Goal: Task Accomplishment & Management: Manage account settings

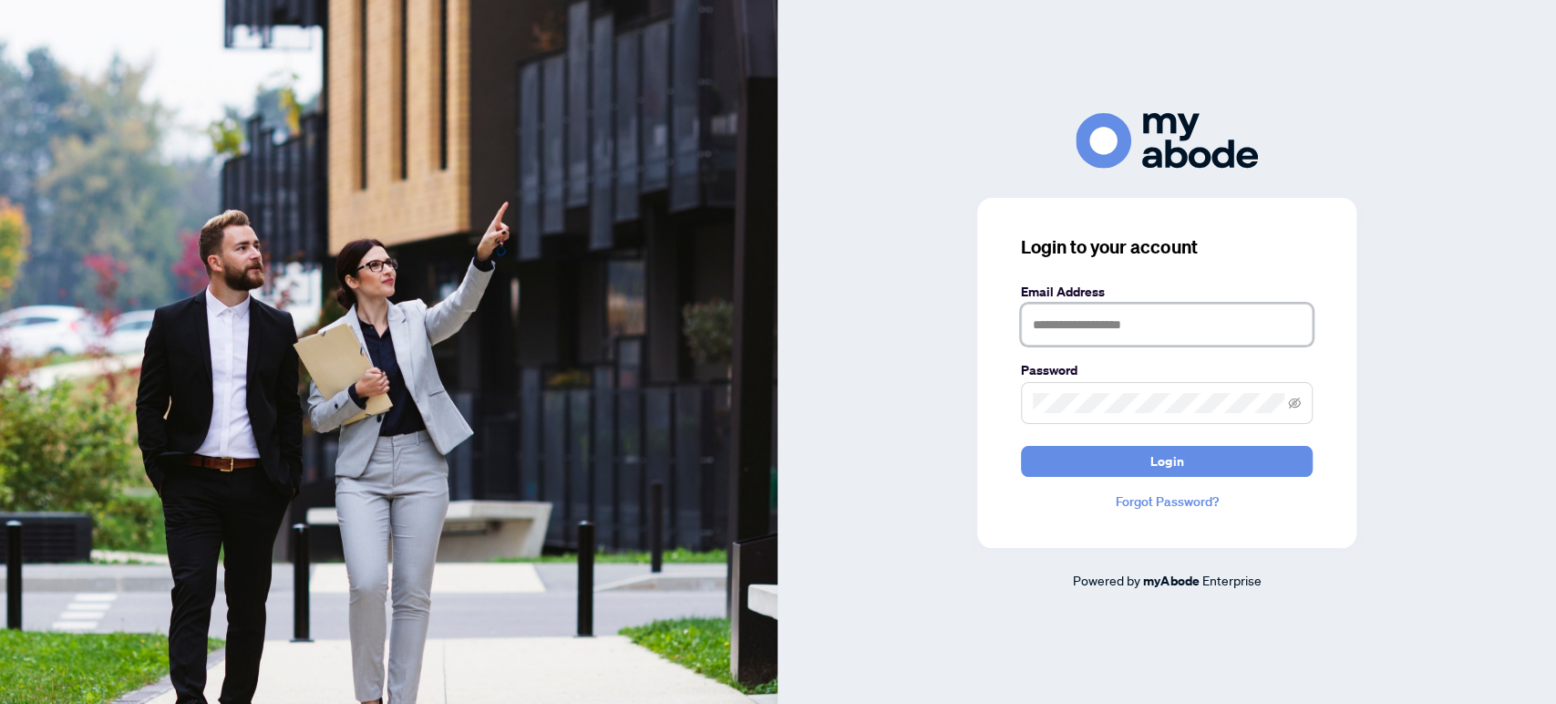
type input "**********"
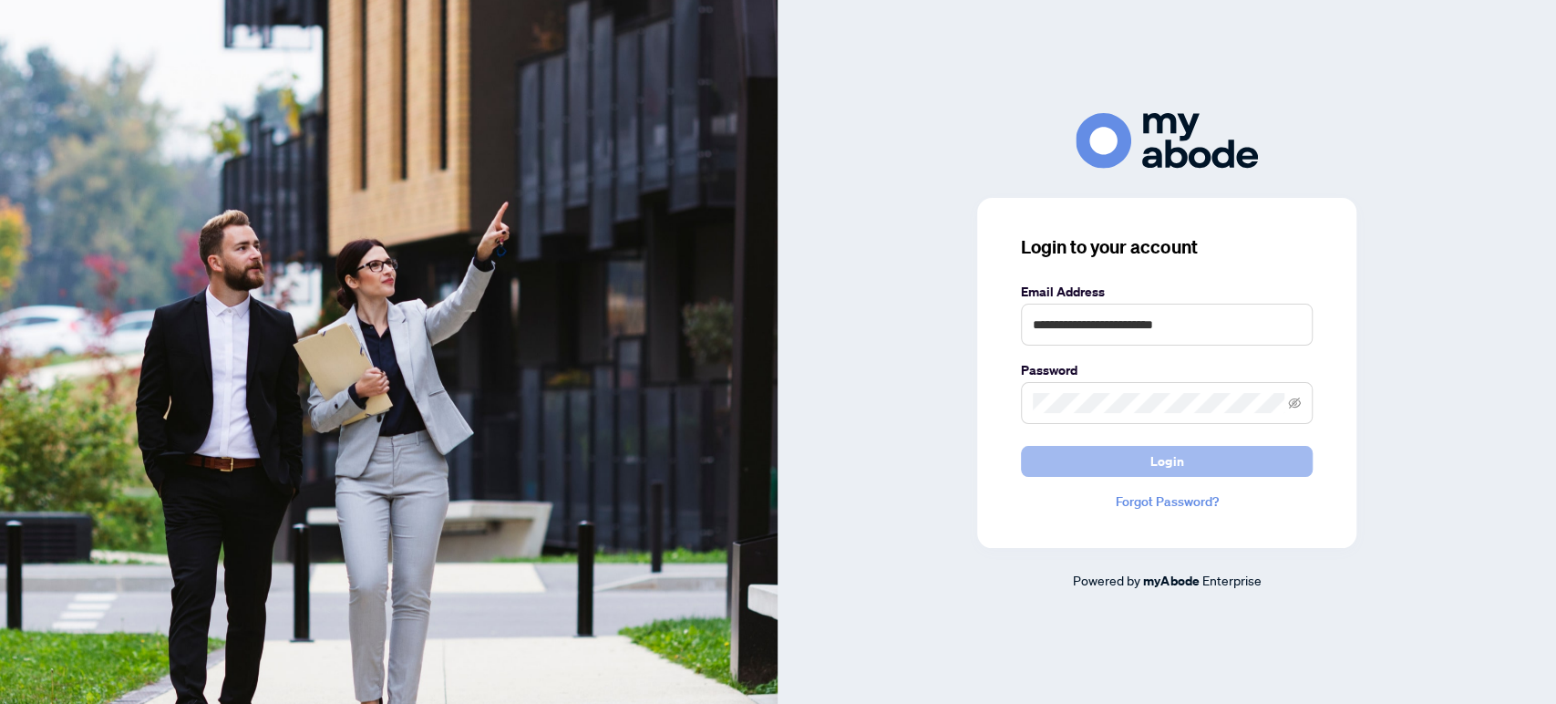
click at [1204, 462] on button "Login" at bounding box center [1167, 461] width 292 height 31
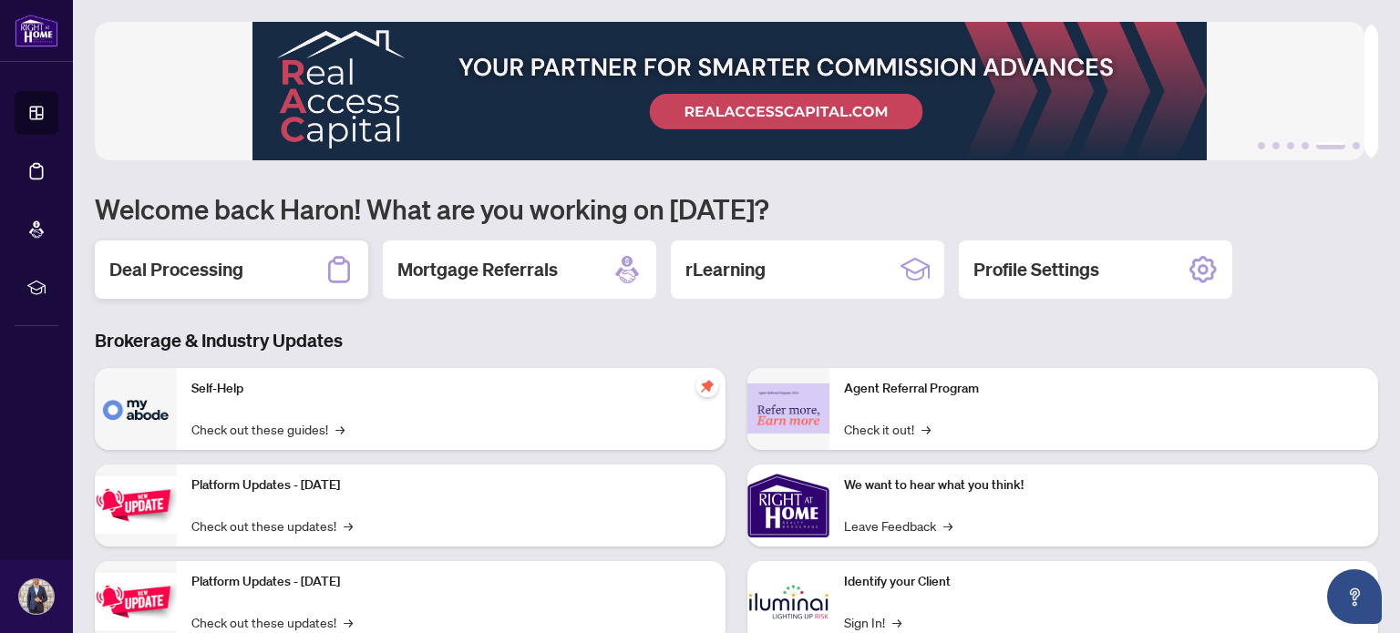
click at [292, 273] on div "Deal Processing" at bounding box center [231, 270] width 273 height 58
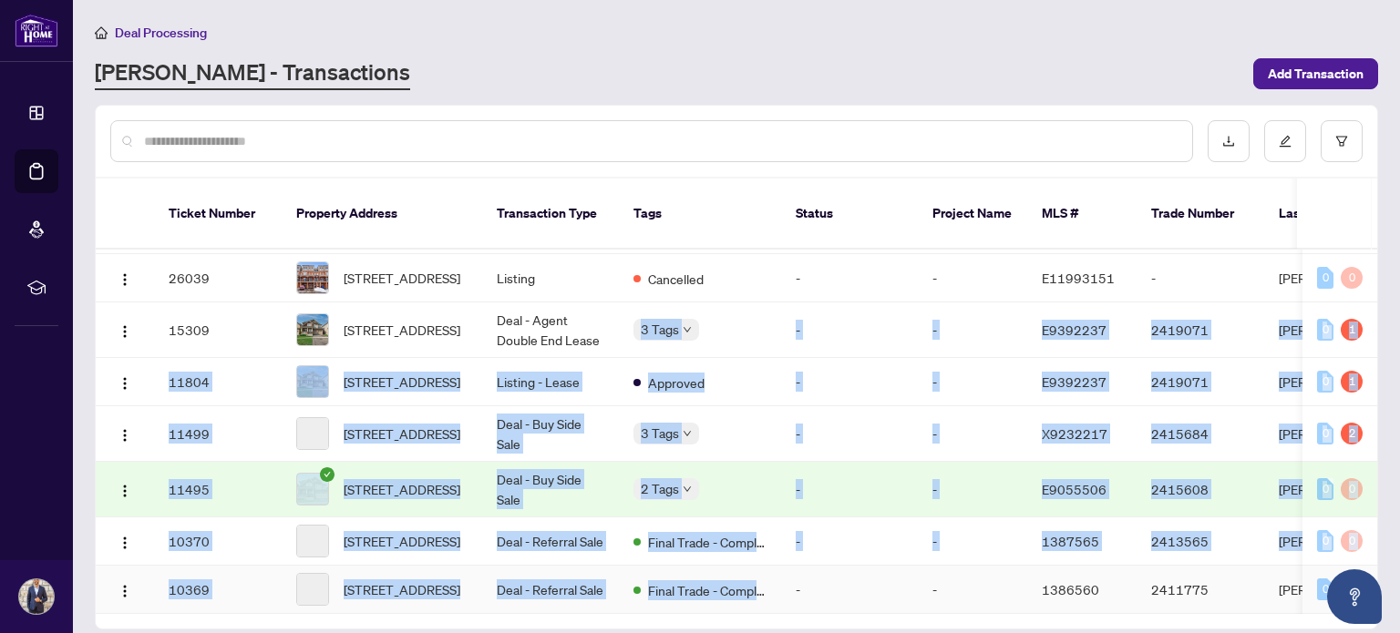
drag, startPoint x: 627, startPoint y: 586, endPoint x: 743, endPoint y: 567, distance: 117.3
click at [740, 577] on tbody "36818 [STREET_ADDRESS] Deal - Sell Side Sale 2 Tags Information Updated - Proce…" at bounding box center [995, 290] width 1799 height 648
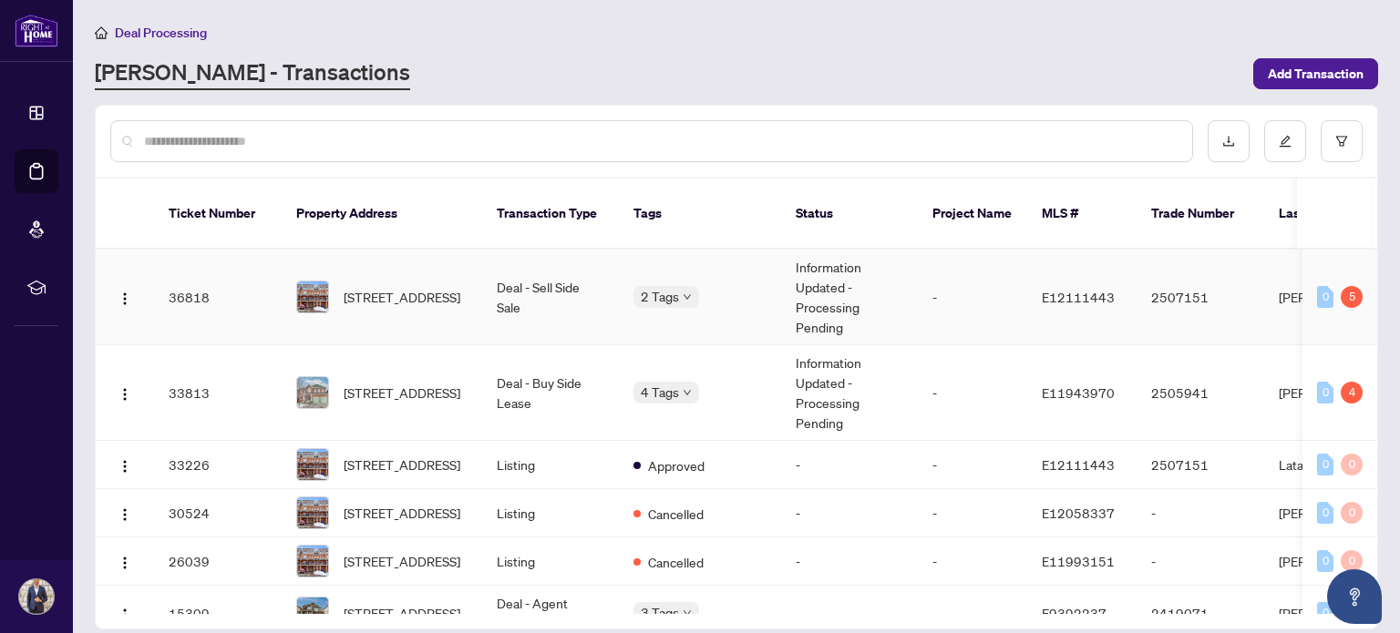
click at [561, 273] on td "Deal - Sell Side Sale" at bounding box center [550, 298] width 137 height 96
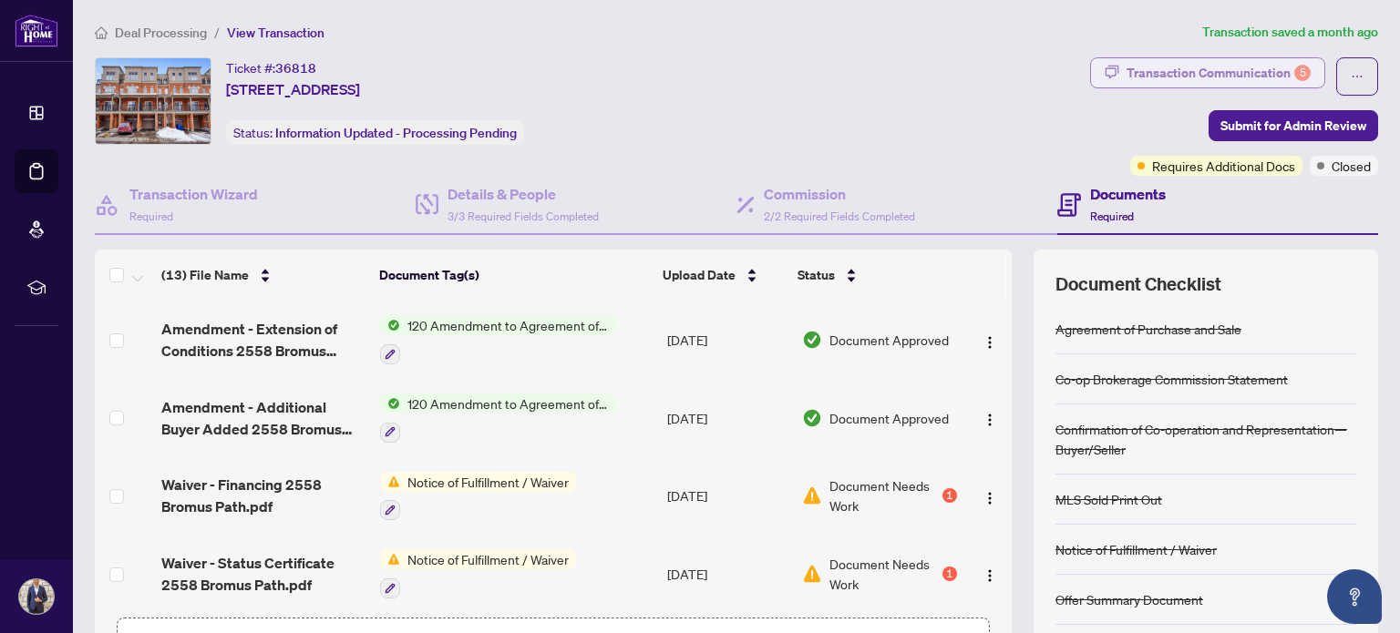
click at [1244, 77] on div "Transaction Communication 5" at bounding box center [1219, 72] width 184 height 29
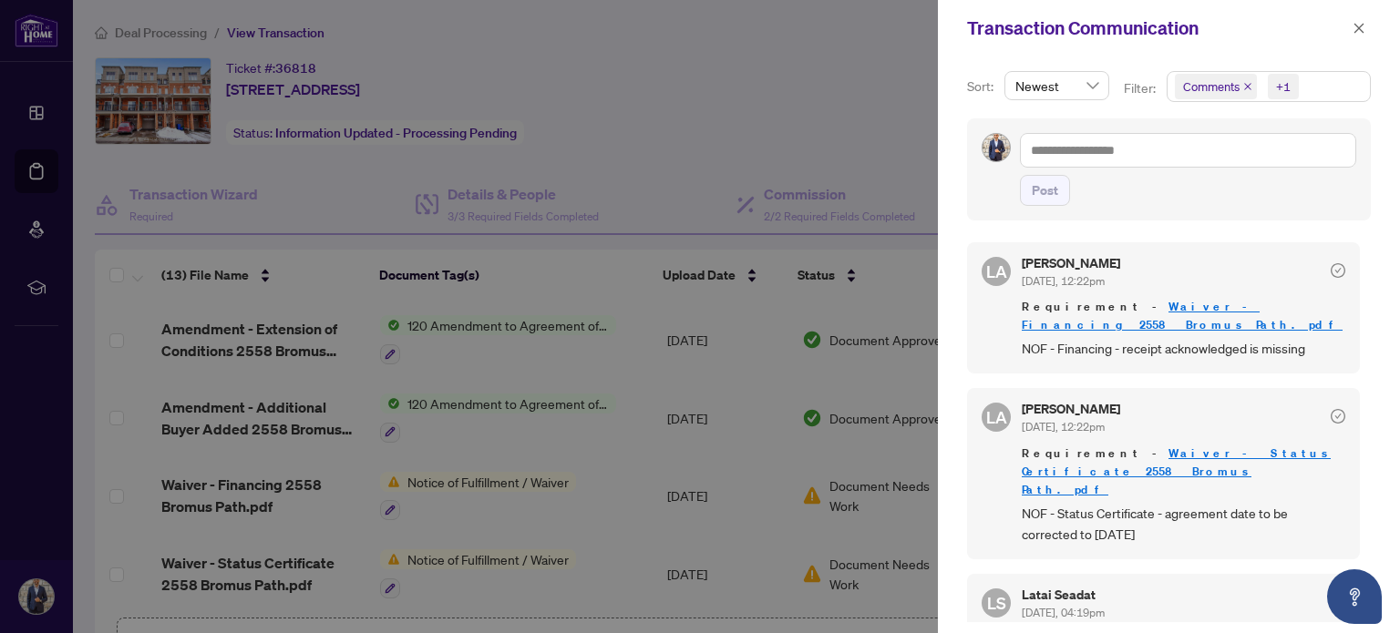
click at [1236, 446] on link "Waiver - Status Certificate 2558 Bromus Path.pdf" at bounding box center [1176, 472] width 309 height 52
click at [1360, 25] on icon "close" at bounding box center [1359, 28] width 13 height 13
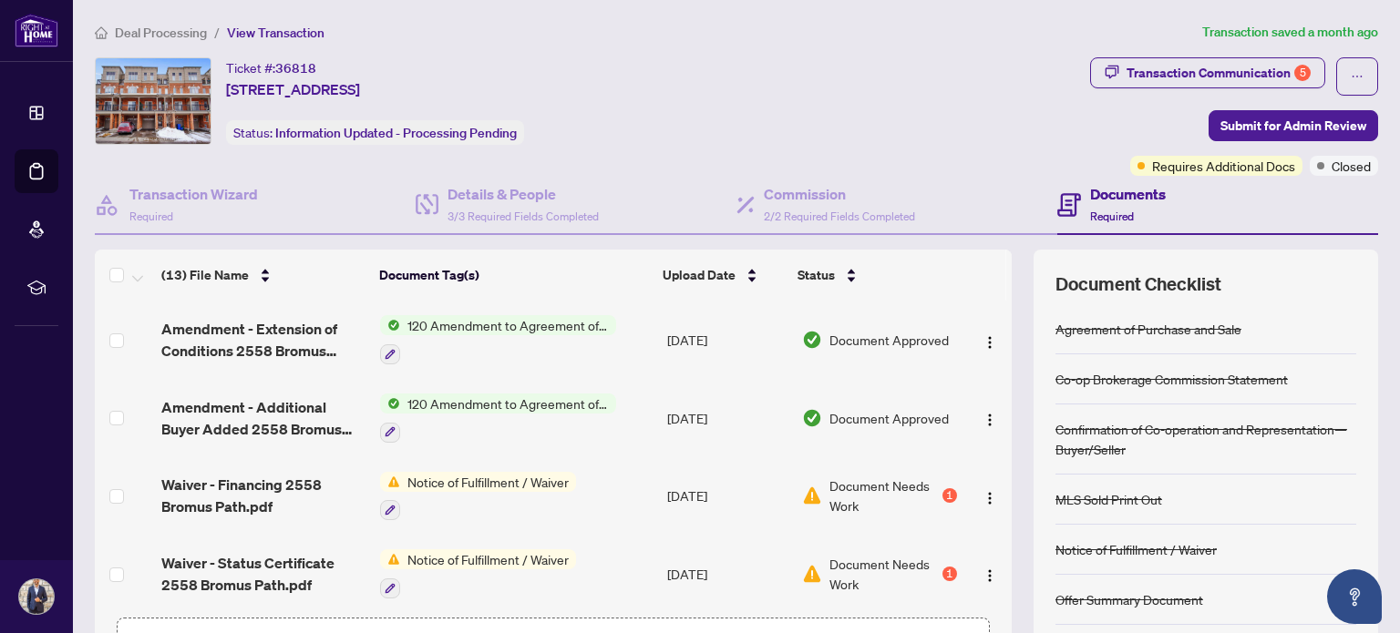
click at [599, 484] on td "Notice of Fulfillment / Waiver" at bounding box center [516, 497] width 286 height 78
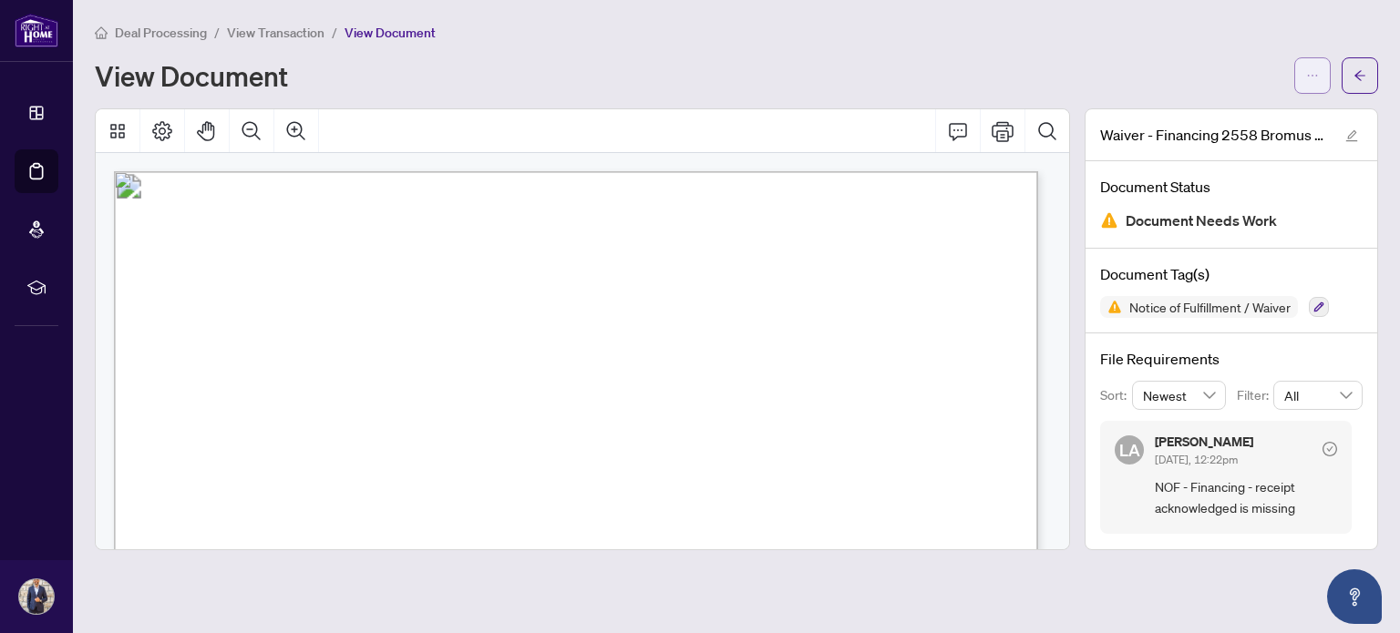
click at [1312, 72] on icon "ellipsis" at bounding box center [1312, 75] width 13 height 13
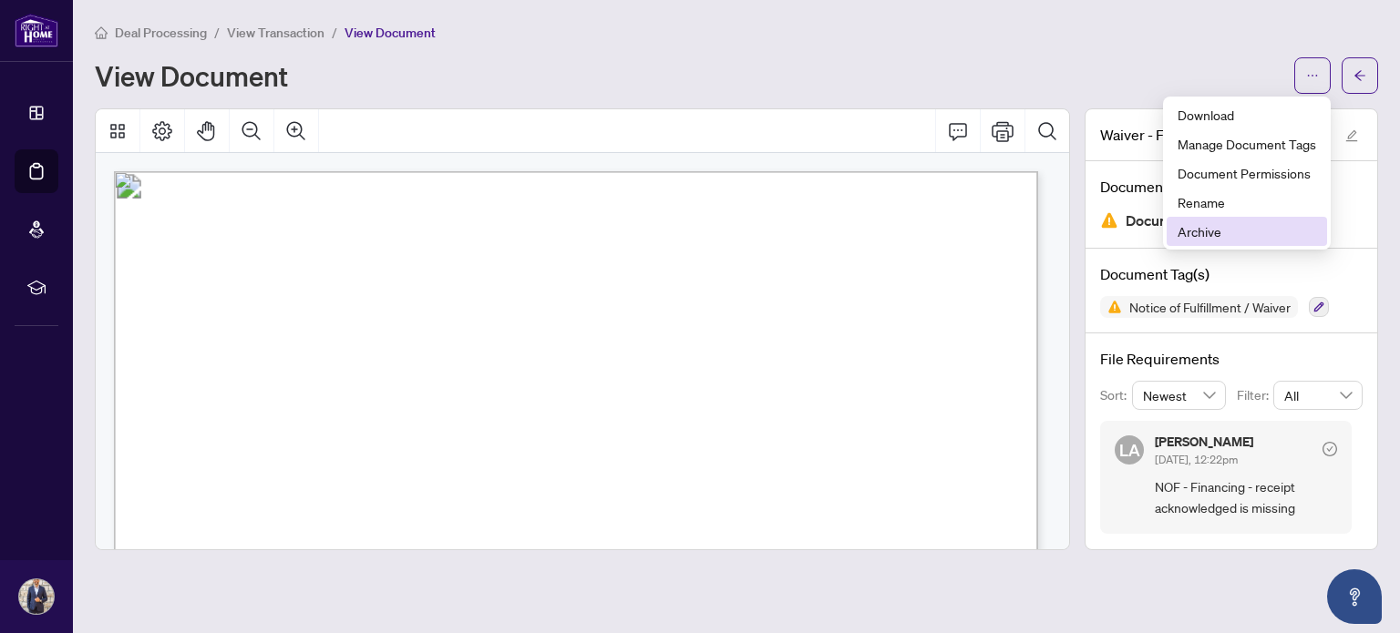
click at [1230, 228] on span "Archive" at bounding box center [1247, 231] width 139 height 20
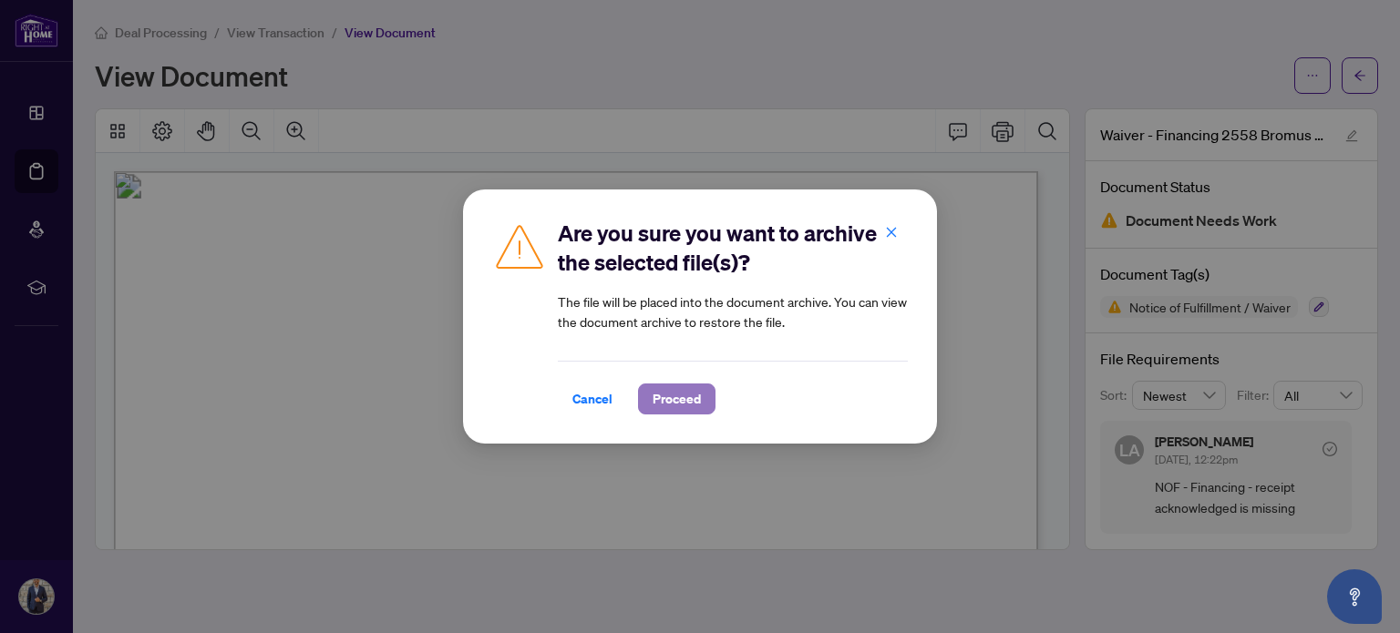
click at [691, 399] on span "Proceed" at bounding box center [677, 399] width 48 height 29
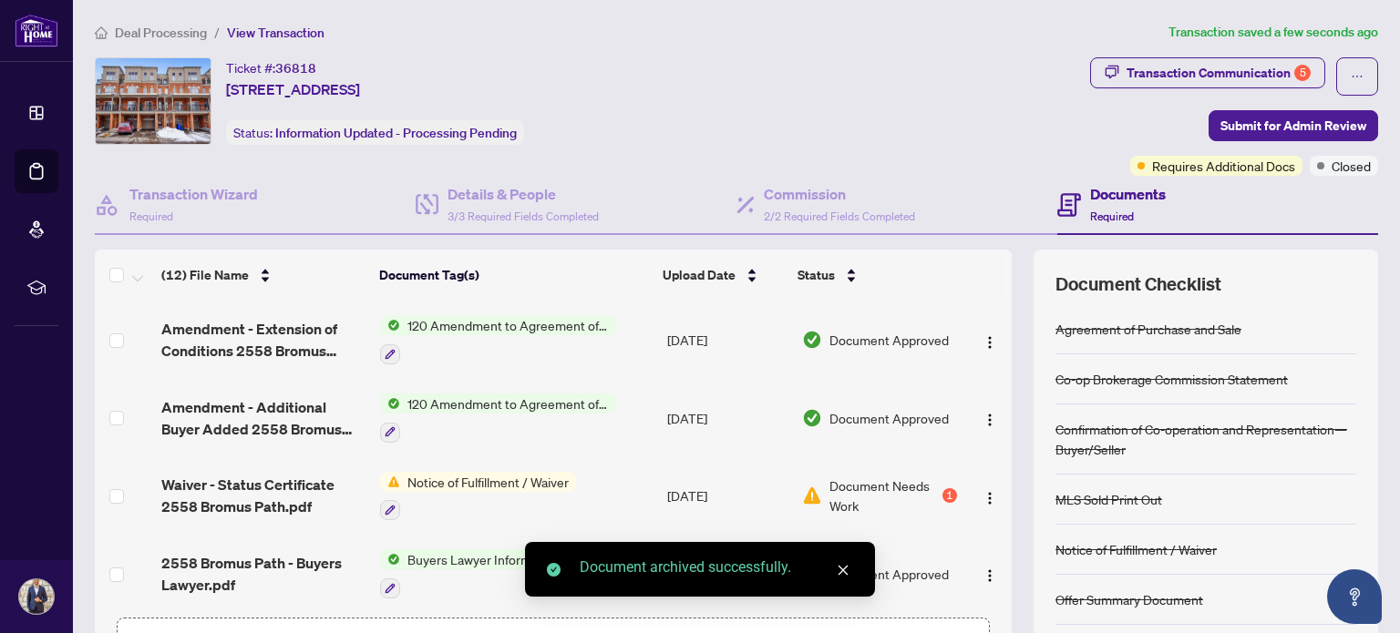
click at [584, 473] on td "Notice of Fulfillment / Waiver" at bounding box center [516, 497] width 286 height 78
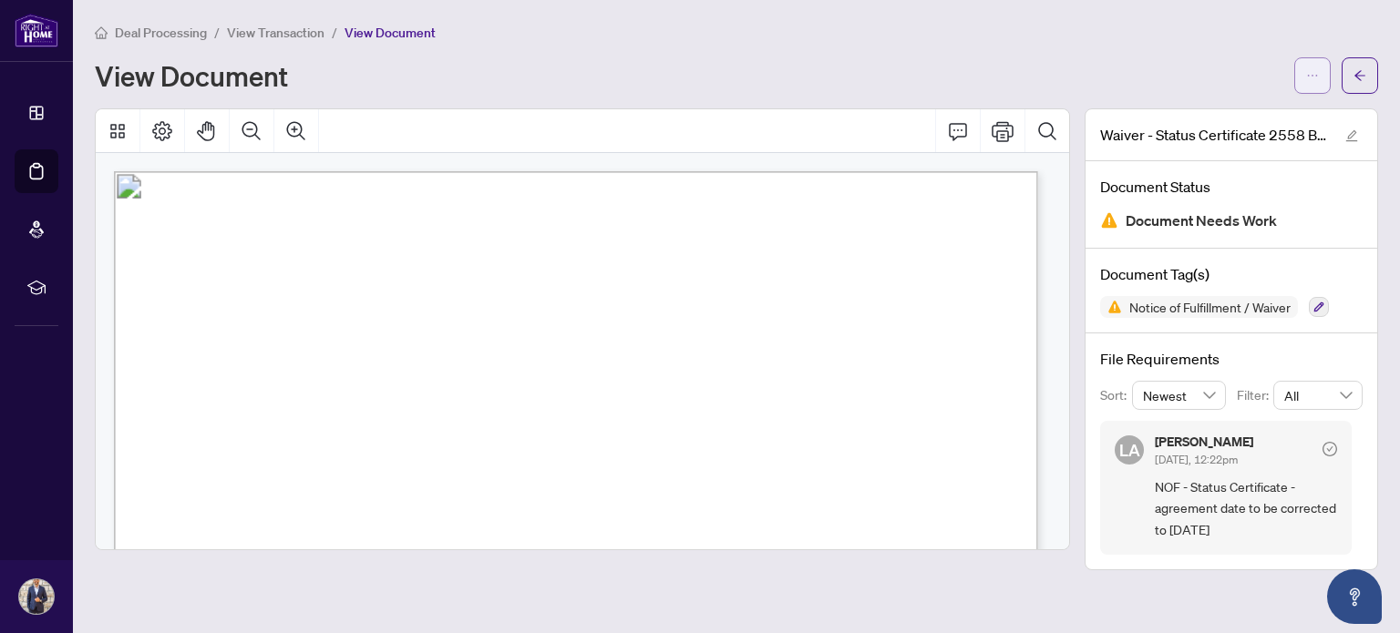
click at [1307, 79] on icon "ellipsis" at bounding box center [1312, 75] width 13 height 13
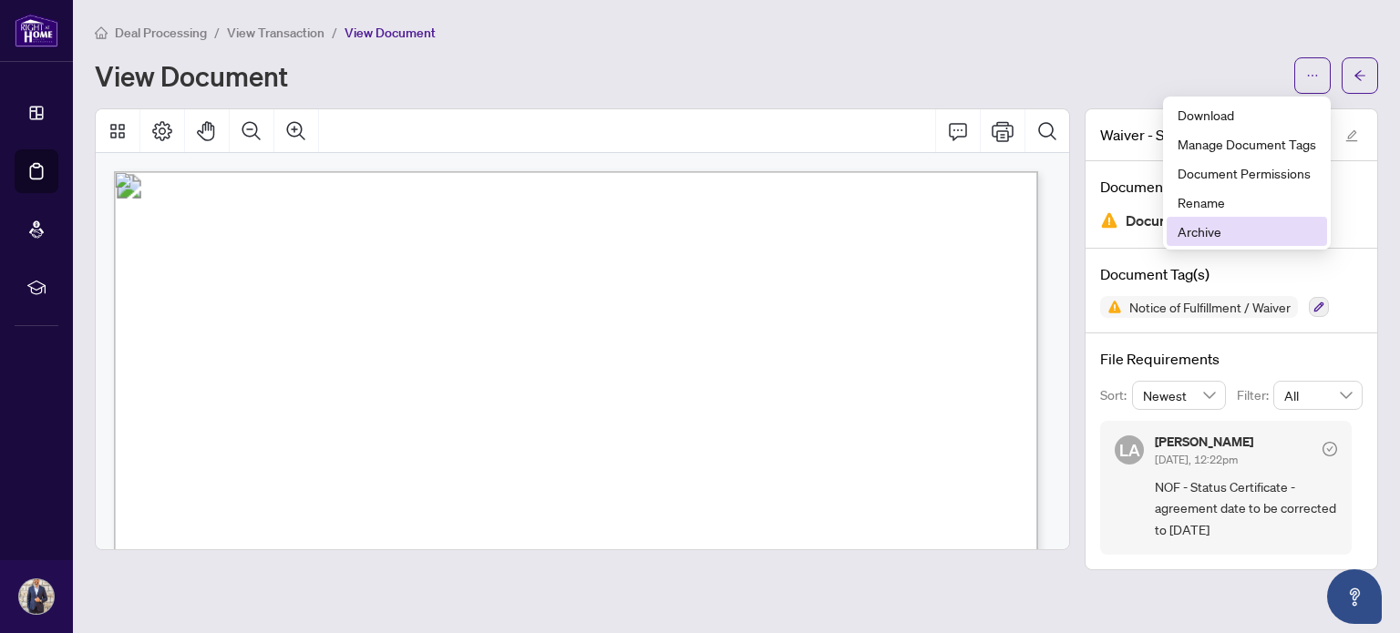
click at [1231, 229] on span "Archive" at bounding box center [1247, 231] width 139 height 20
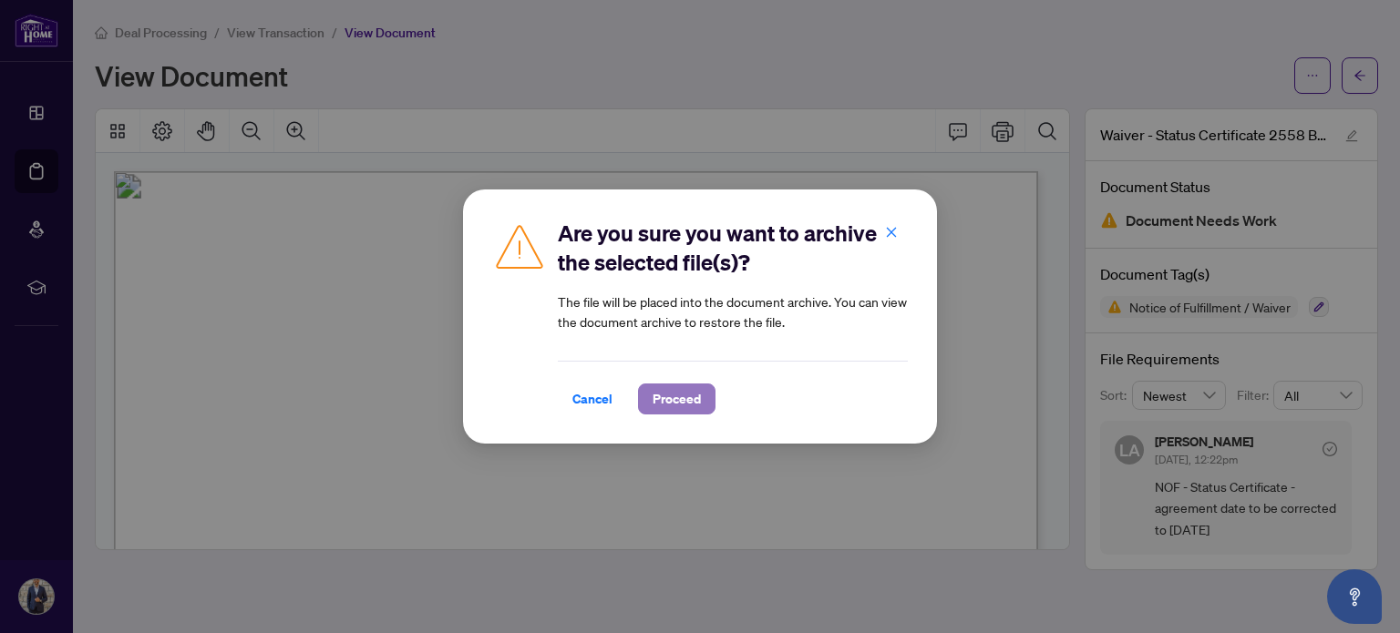
click at [700, 400] on span "Proceed" at bounding box center [677, 399] width 48 height 29
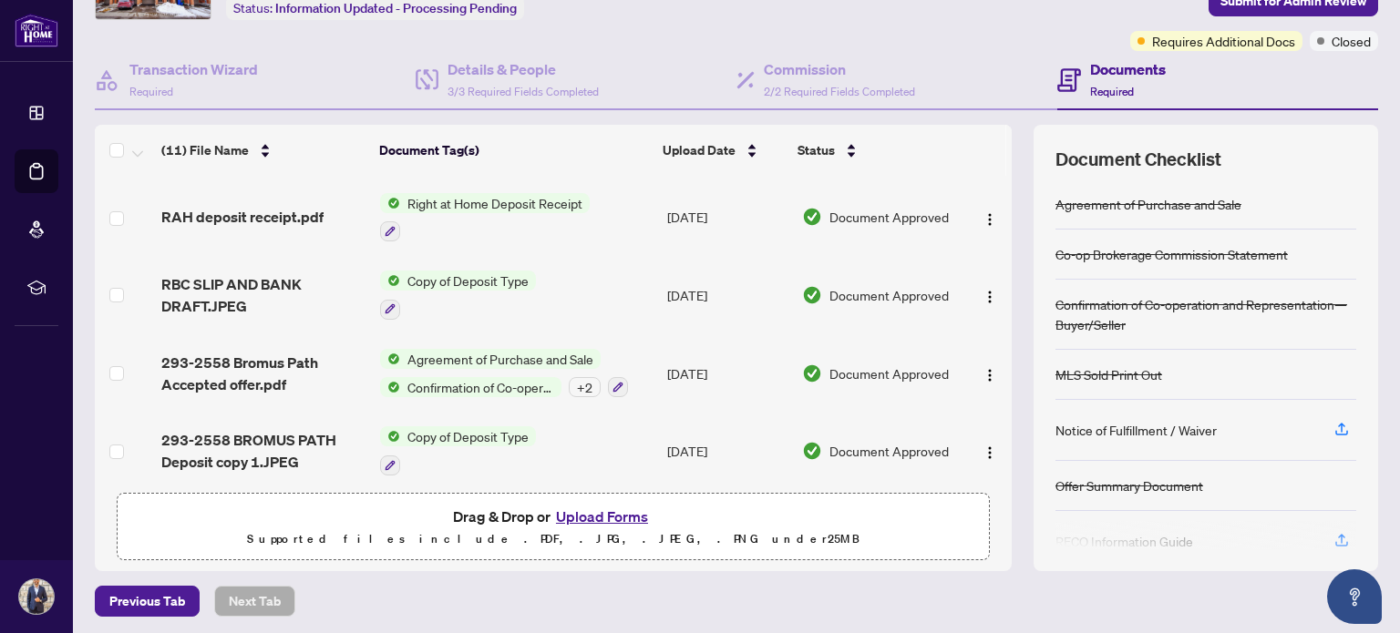
scroll to position [128, 0]
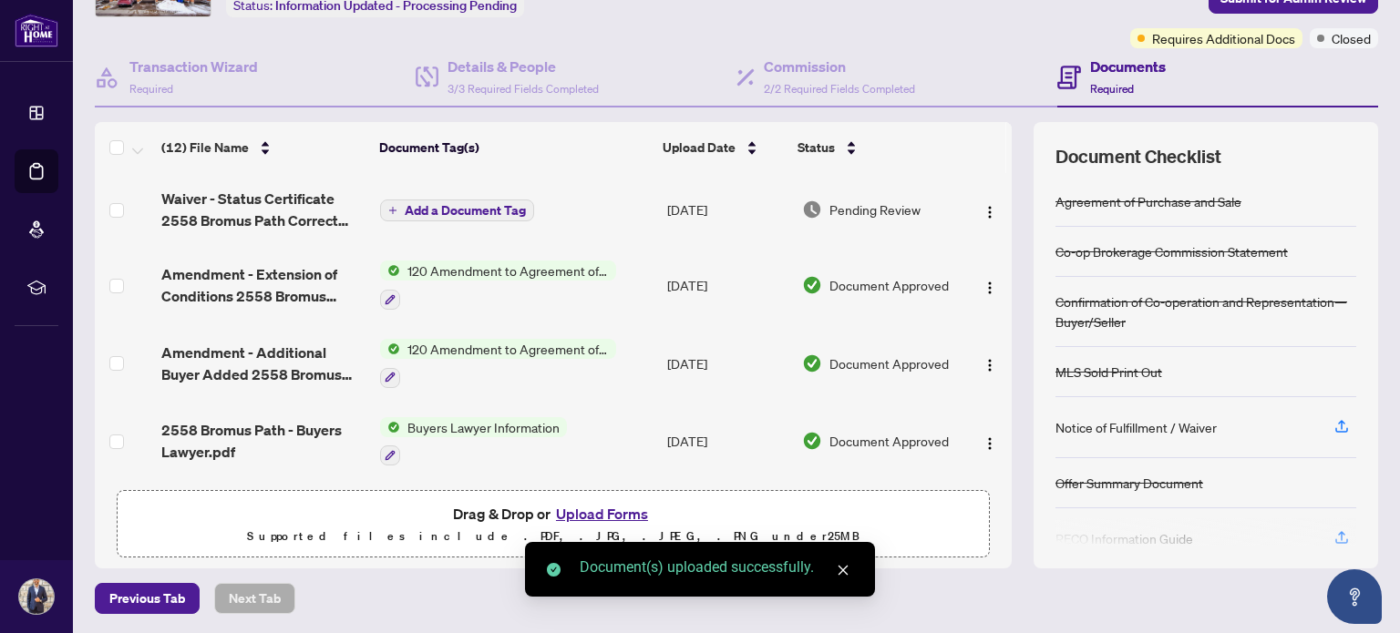
click at [453, 205] on span "Add a Document Tag" at bounding box center [465, 210] width 121 height 13
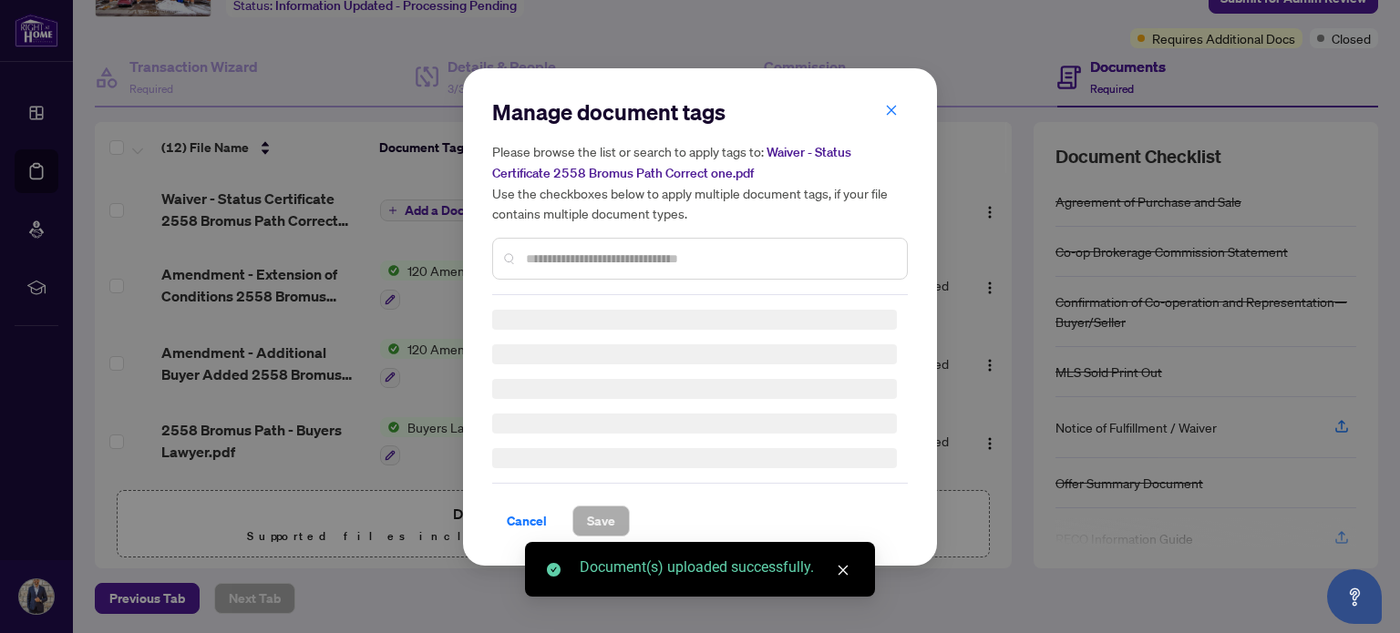
click at [578, 254] on div "Manage document tags Please browse the list or search to apply tags to: Waiver …" at bounding box center [700, 197] width 416 height 198
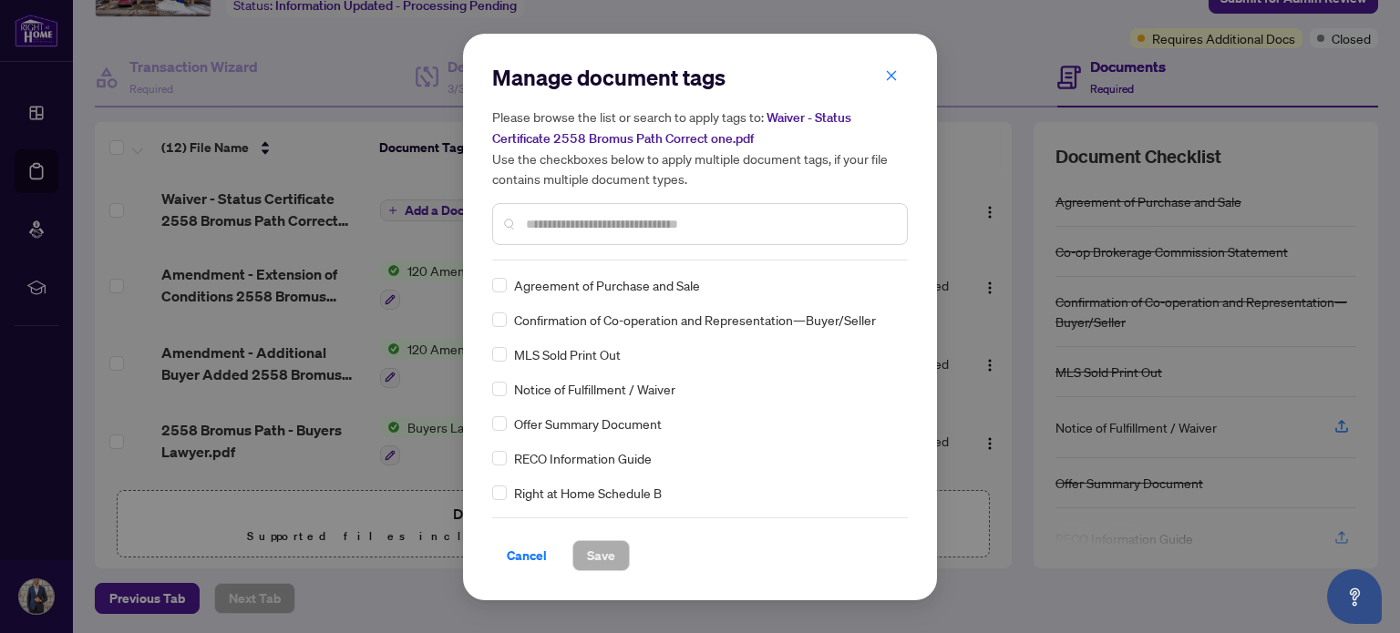
click at [615, 228] on input "text" at bounding box center [709, 224] width 366 height 20
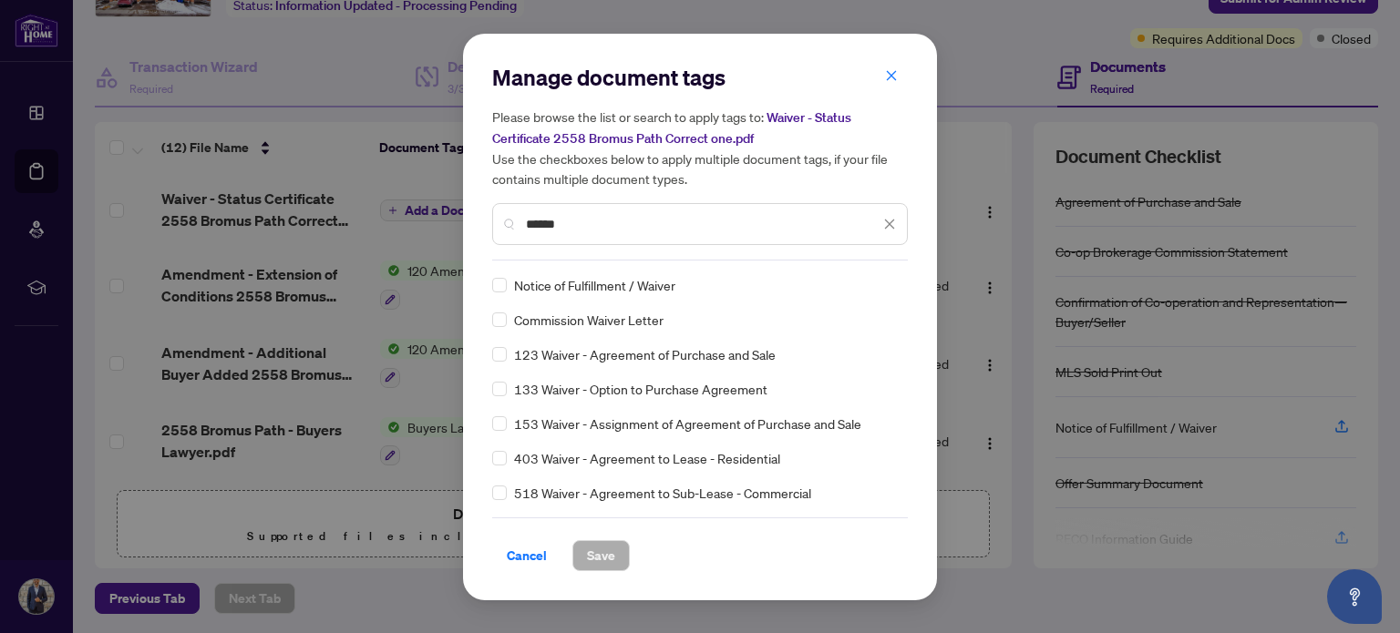
type input "******"
click at [609, 556] on span "Save" at bounding box center [601, 555] width 28 height 29
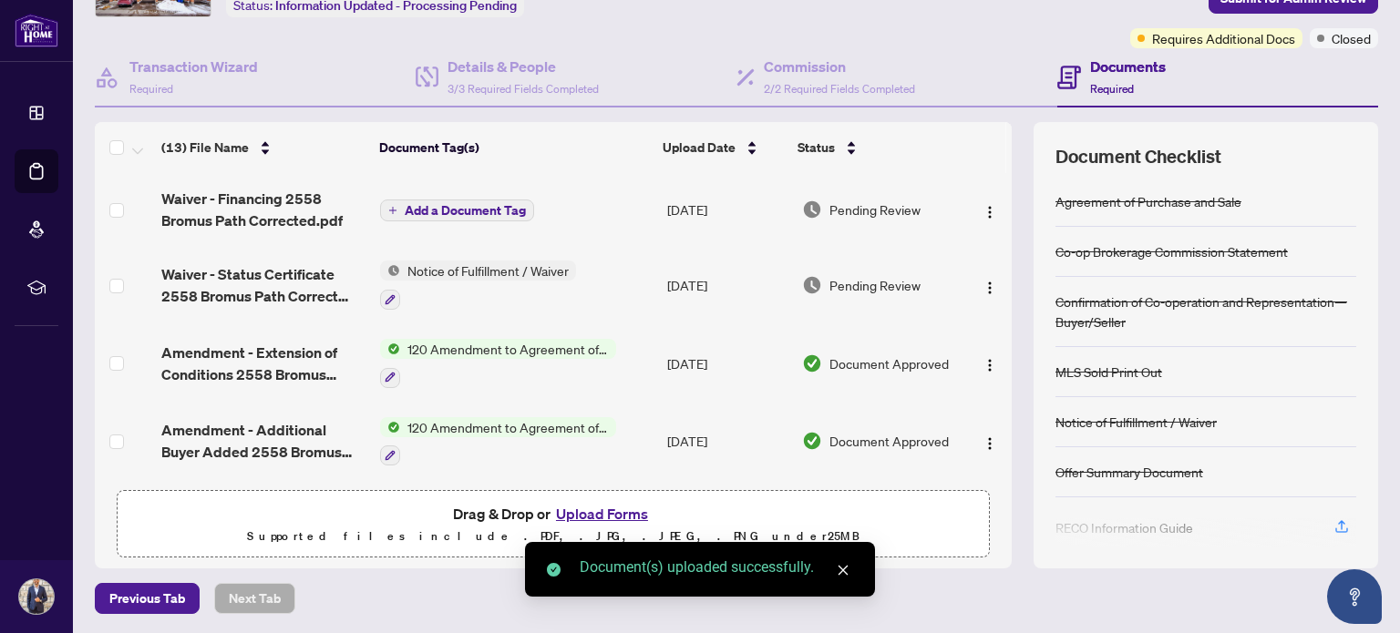
click at [442, 205] on span "Add a Document Tag" at bounding box center [465, 210] width 121 height 13
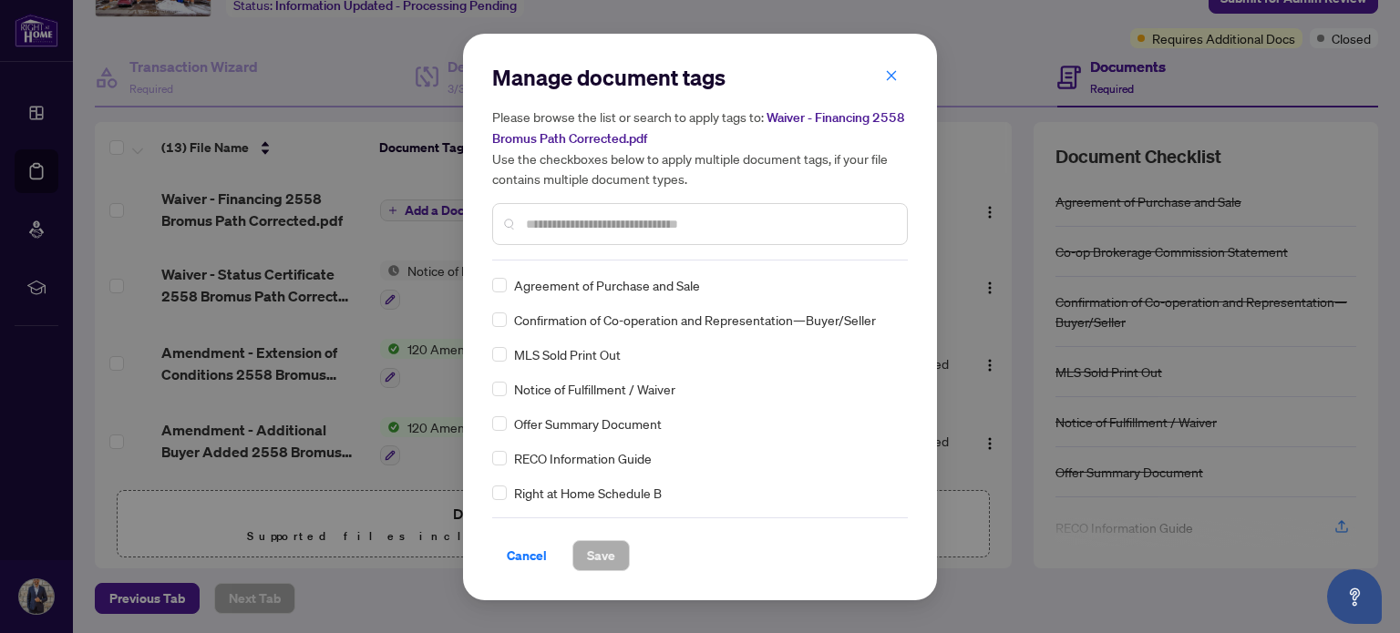
click at [618, 232] on input "text" at bounding box center [709, 224] width 366 height 20
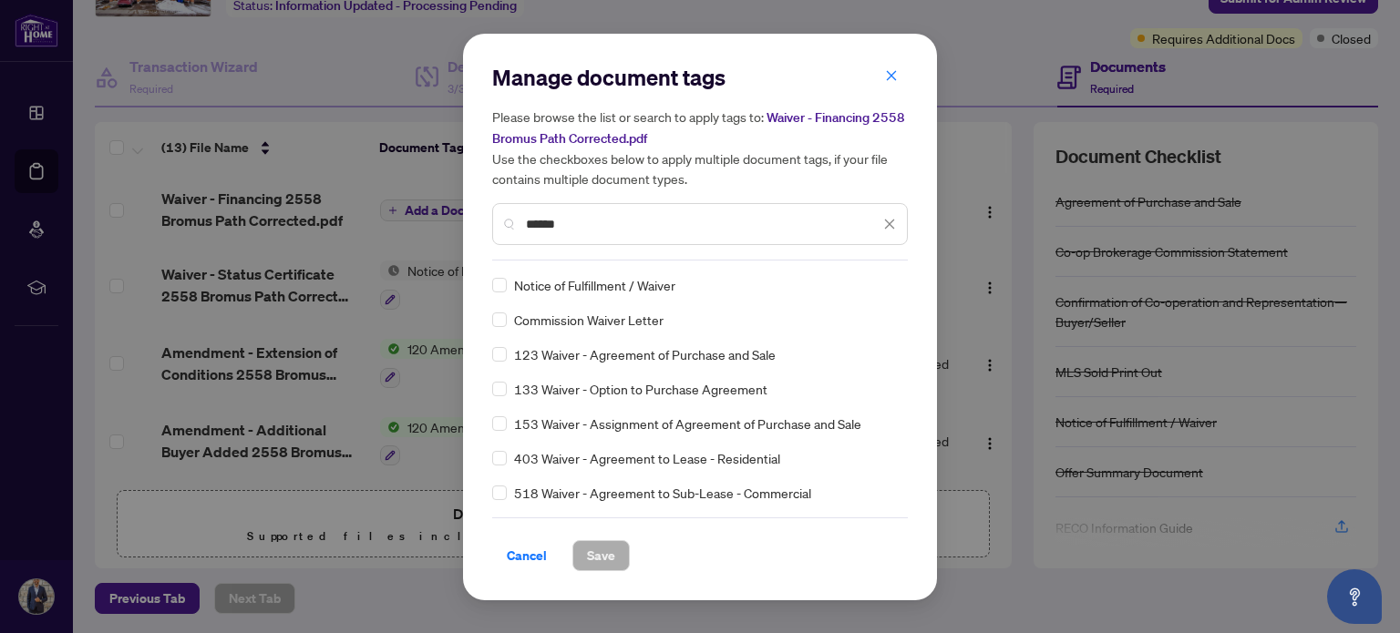
type input "******"
click at [611, 551] on span "Save" at bounding box center [601, 555] width 28 height 29
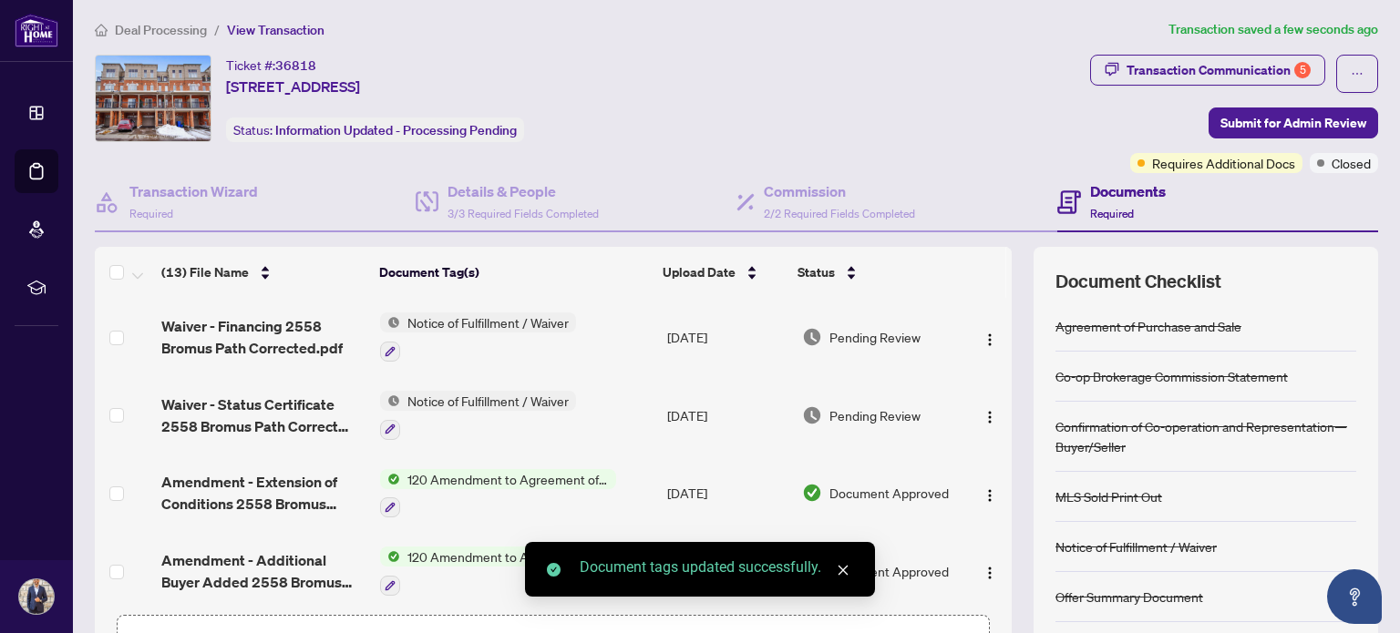
scroll to position [0, 0]
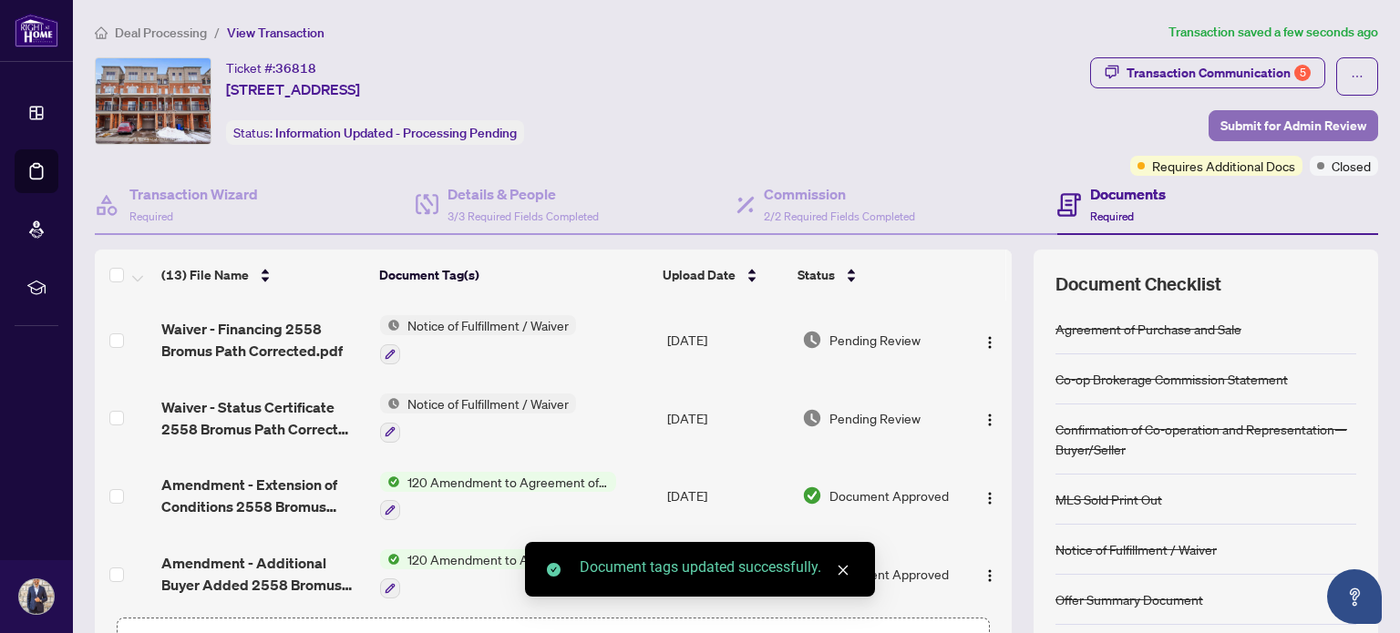
click at [1283, 123] on span "Submit for Admin Review" at bounding box center [1293, 125] width 146 height 29
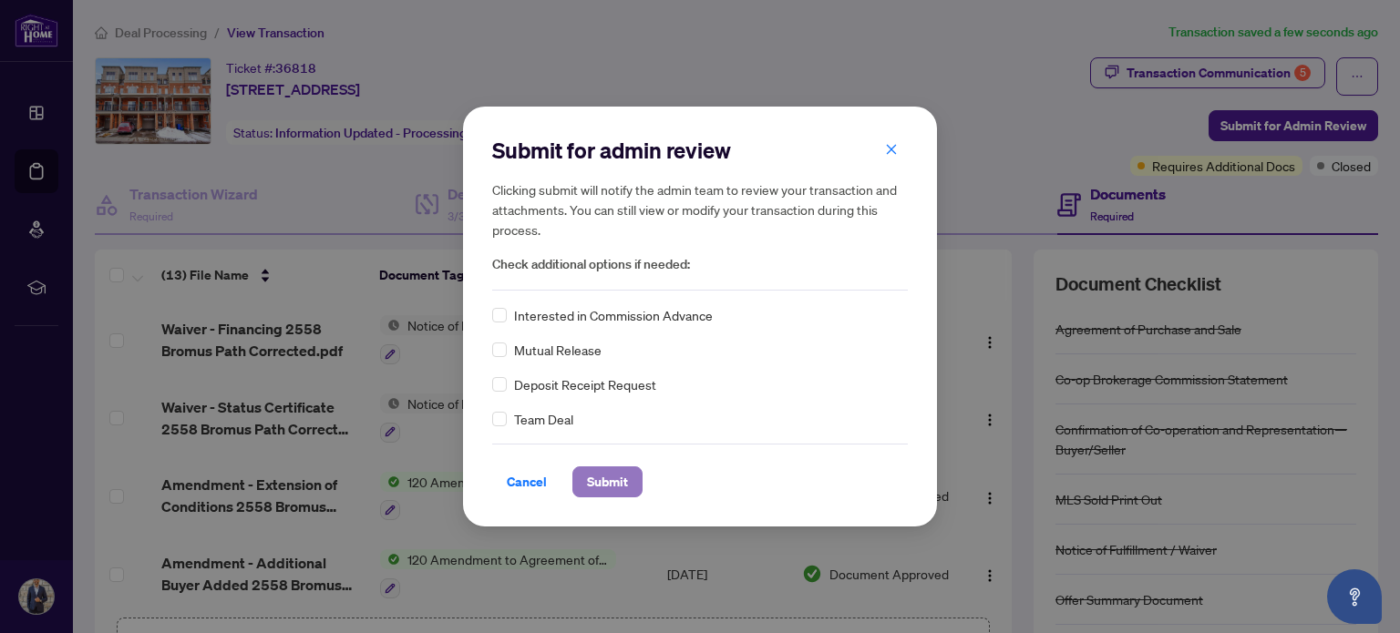
click at [609, 490] on span "Submit" at bounding box center [607, 482] width 41 height 29
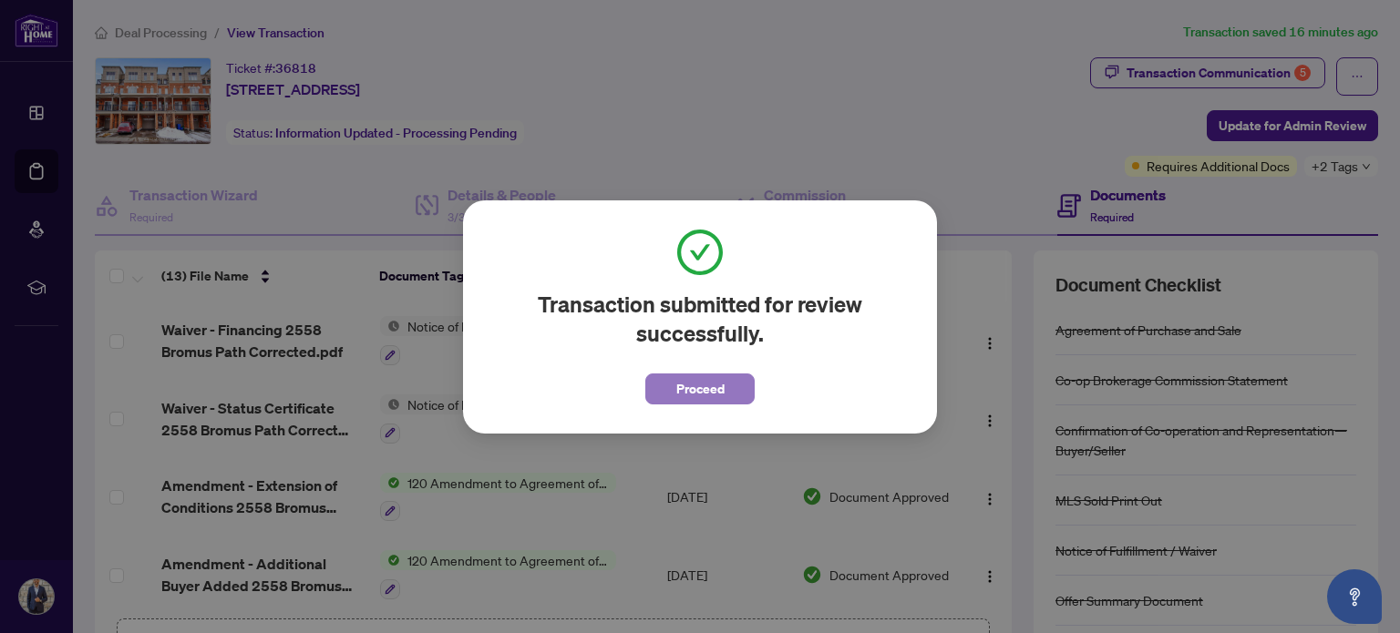
click at [715, 378] on span "Proceed" at bounding box center [700, 389] width 48 height 29
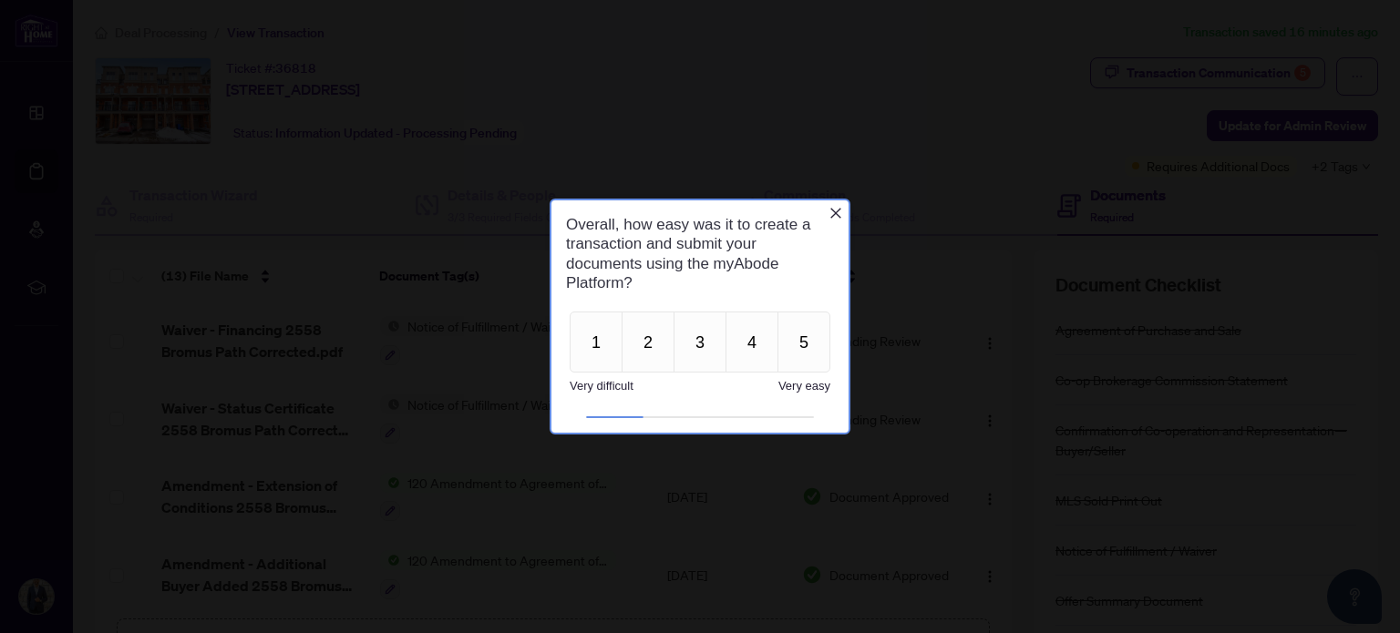
drag, startPoint x: 836, startPoint y: 208, endPoint x: 1000, endPoint y: 285, distance: 181.4
click at [836, 208] on icon "Close button" at bounding box center [836, 212] width 15 height 15
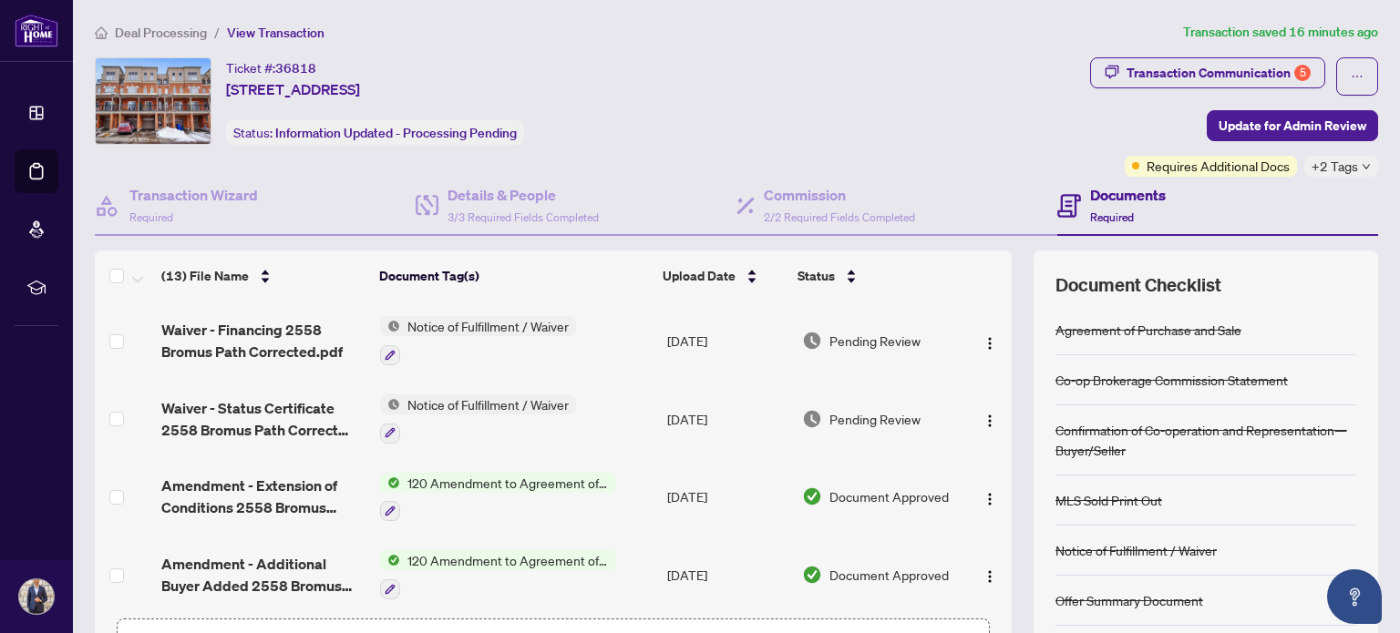
click at [164, 28] on span "Deal Processing" at bounding box center [161, 33] width 92 height 16
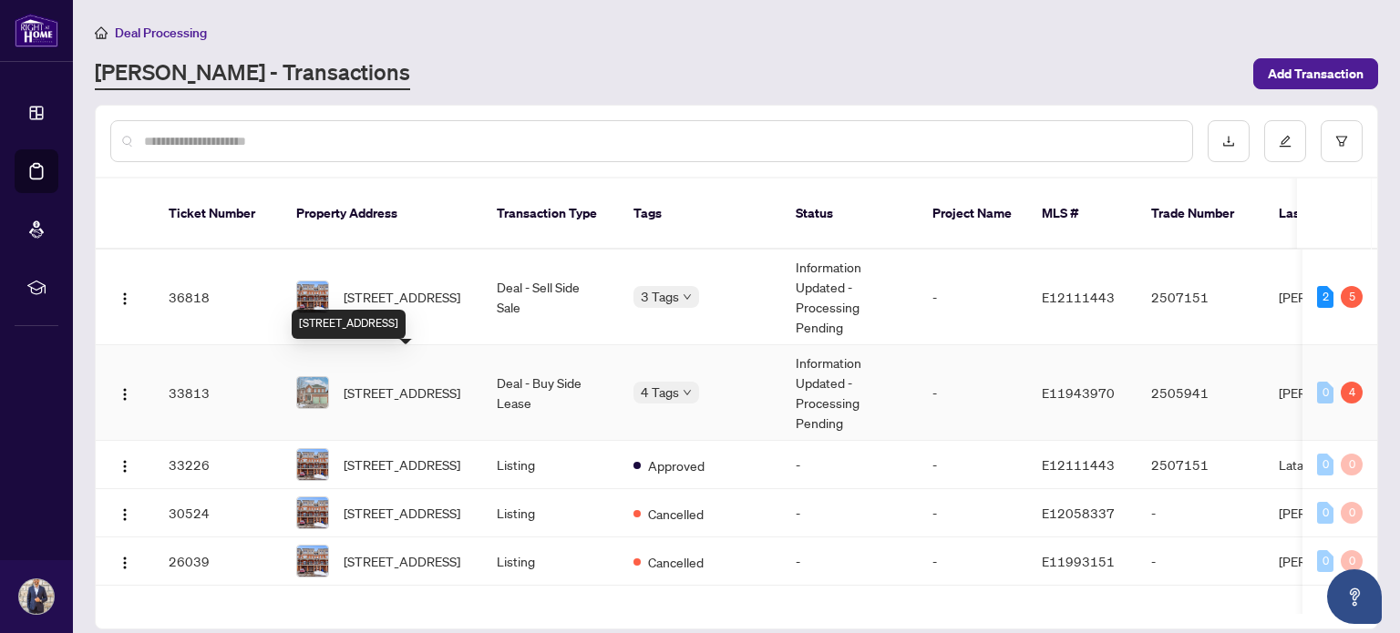
click at [401, 383] on span "[STREET_ADDRESS]" at bounding box center [402, 393] width 117 height 20
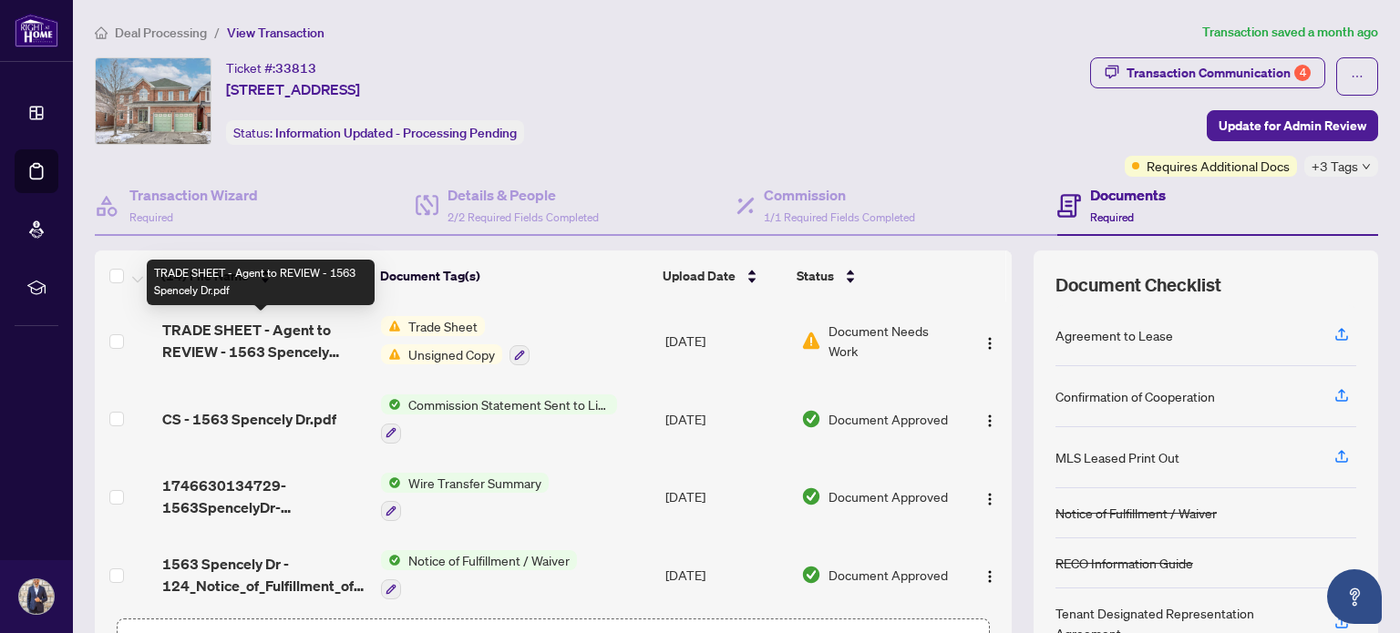
click at [294, 342] on span "TRADE SHEET - Agent to REVIEW - 1563 Spencely Dr.pdf" at bounding box center [264, 341] width 205 height 44
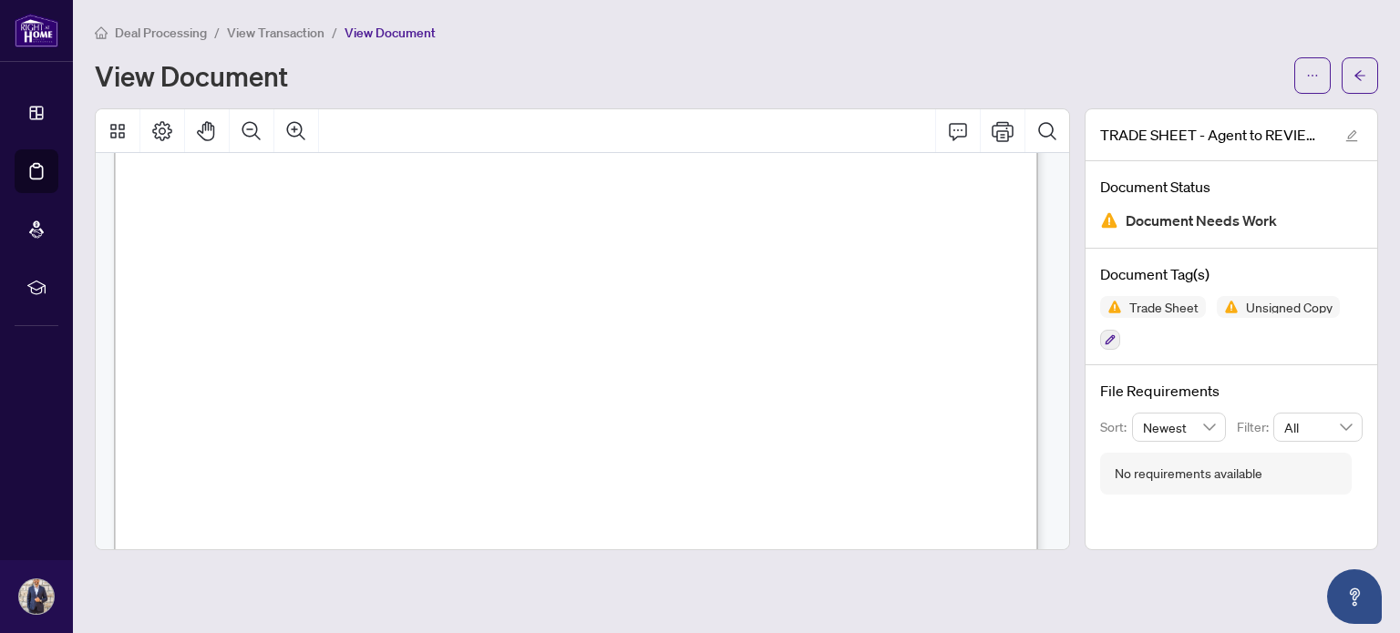
scroll to position [638, 0]
click at [1316, 75] on icon "ellipsis" at bounding box center [1313, 76] width 10 height 2
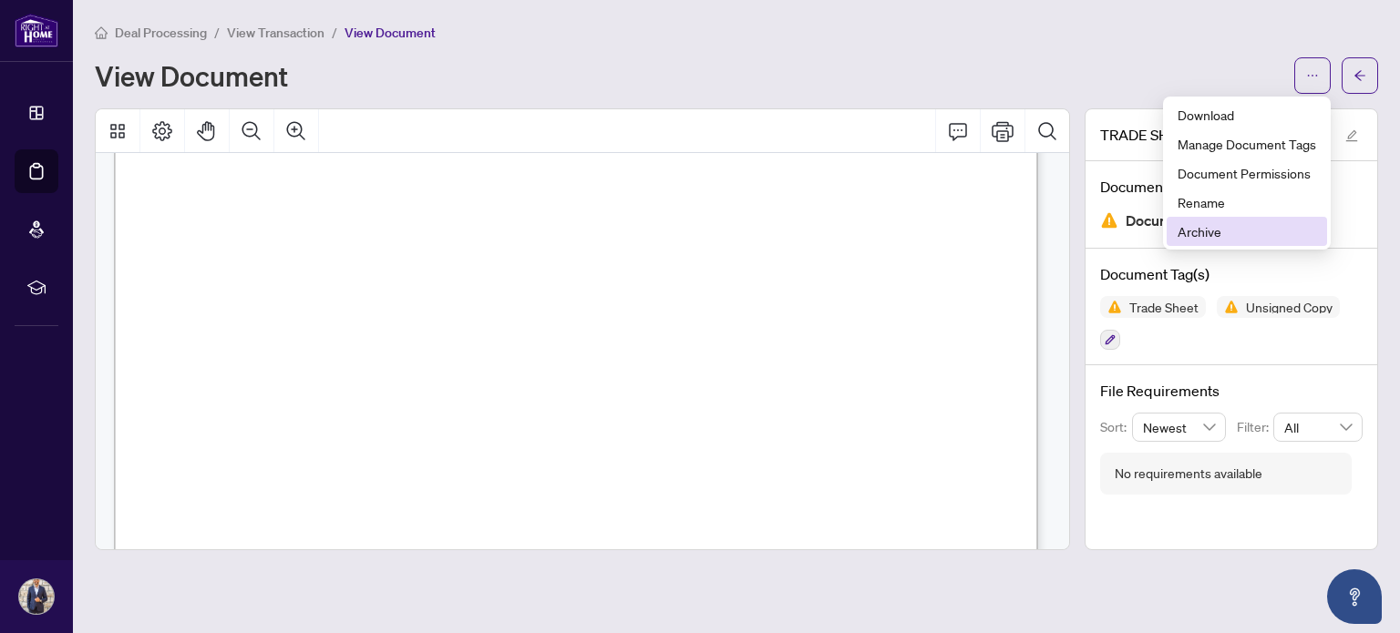
click at [1208, 232] on span "Archive" at bounding box center [1247, 231] width 139 height 20
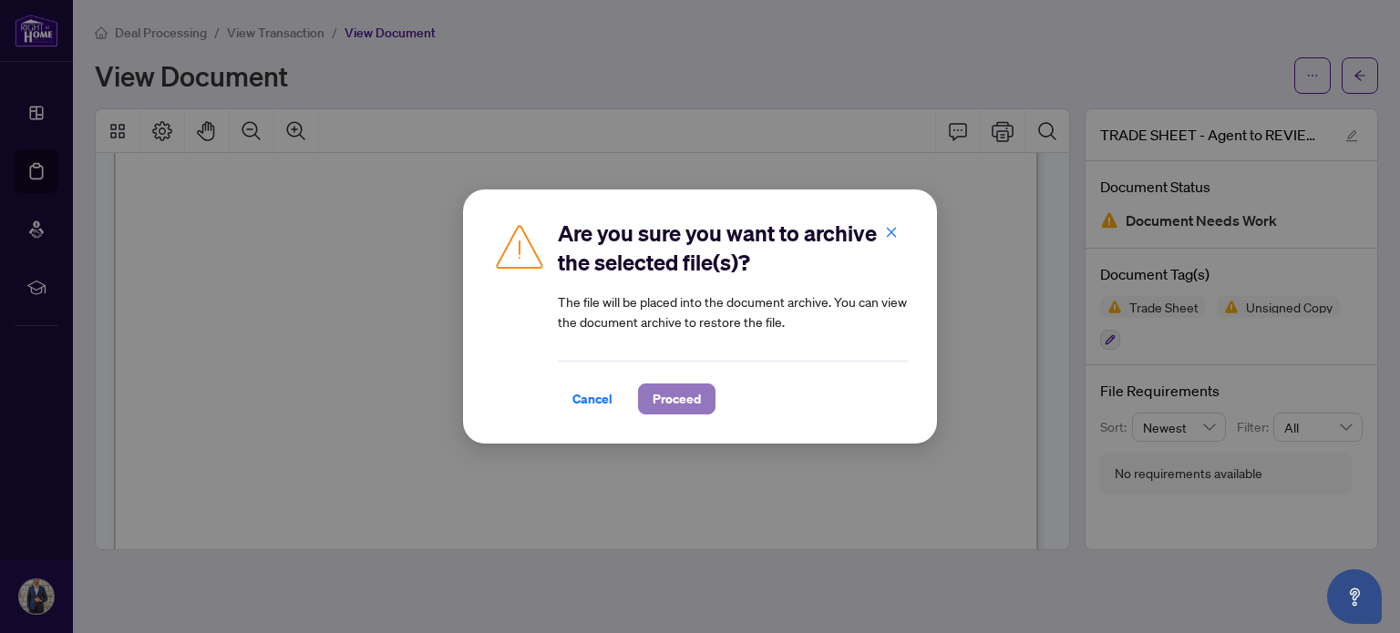
click at [673, 394] on span "Proceed" at bounding box center [677, 399] width 48 height 29
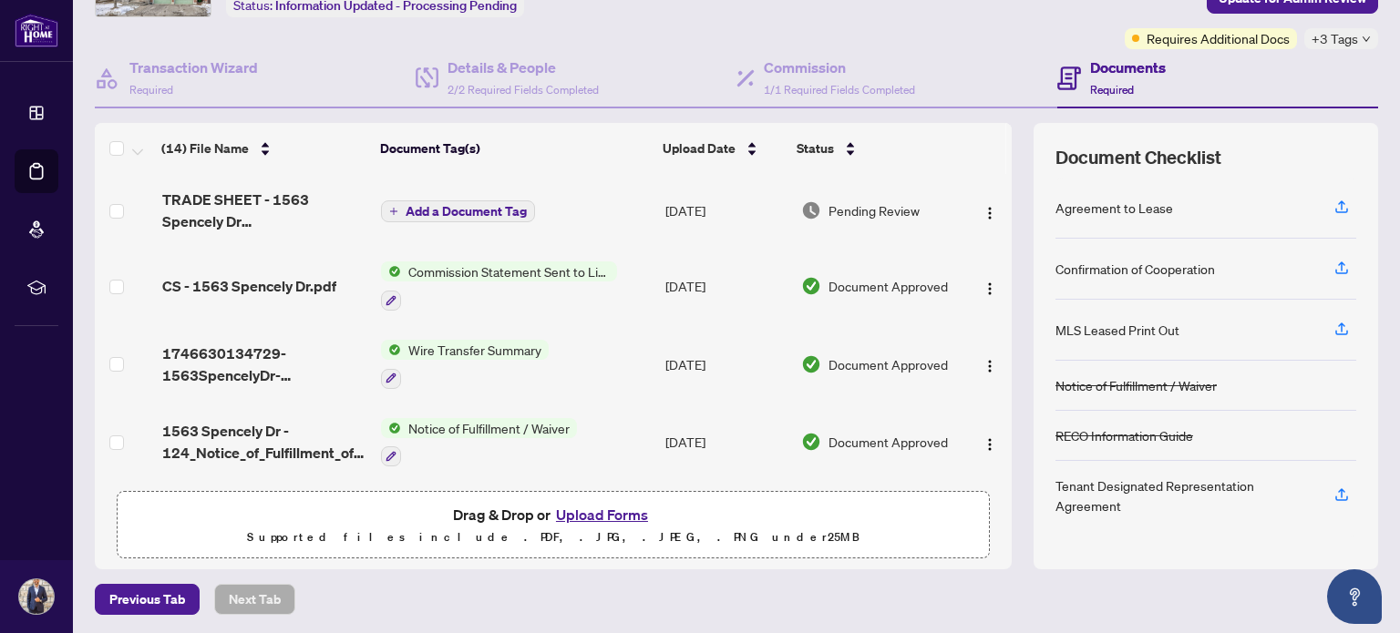
click at [486, 211] on span "Add a Document Tag" at bounding box center [466, 211] width 121 height 13
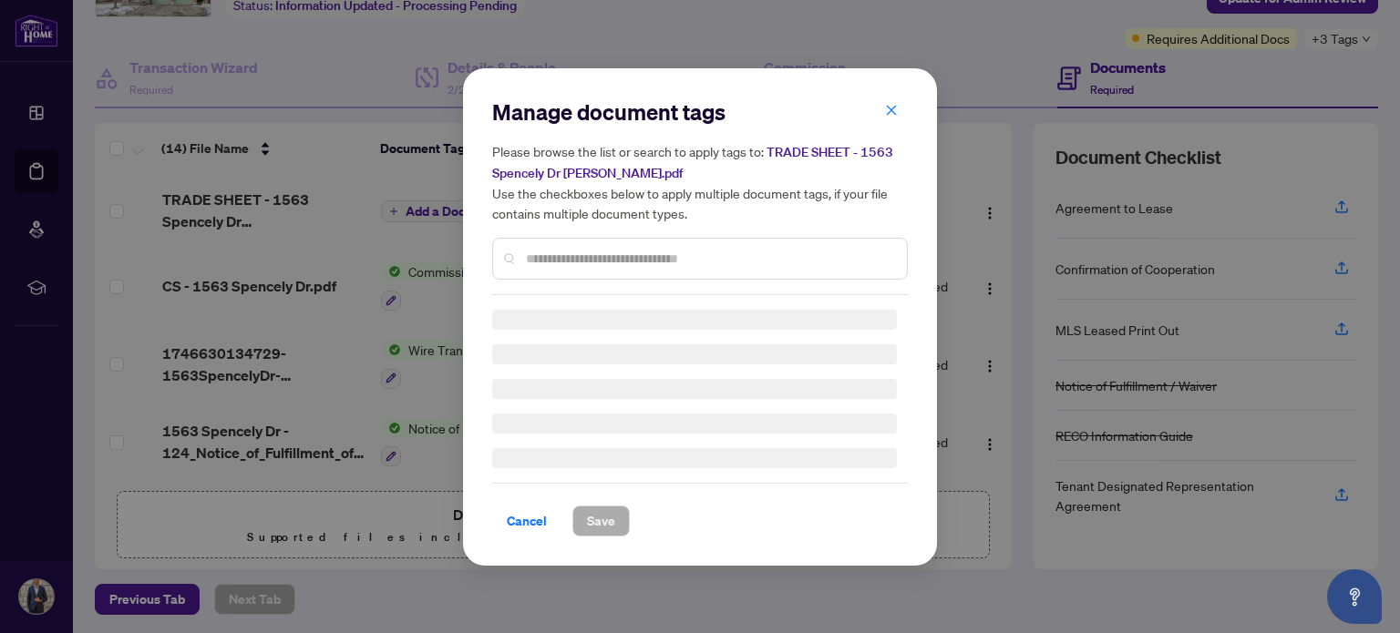
click at [624, 259] on input "text" at bounding box center [709, 259] width 366 height 20
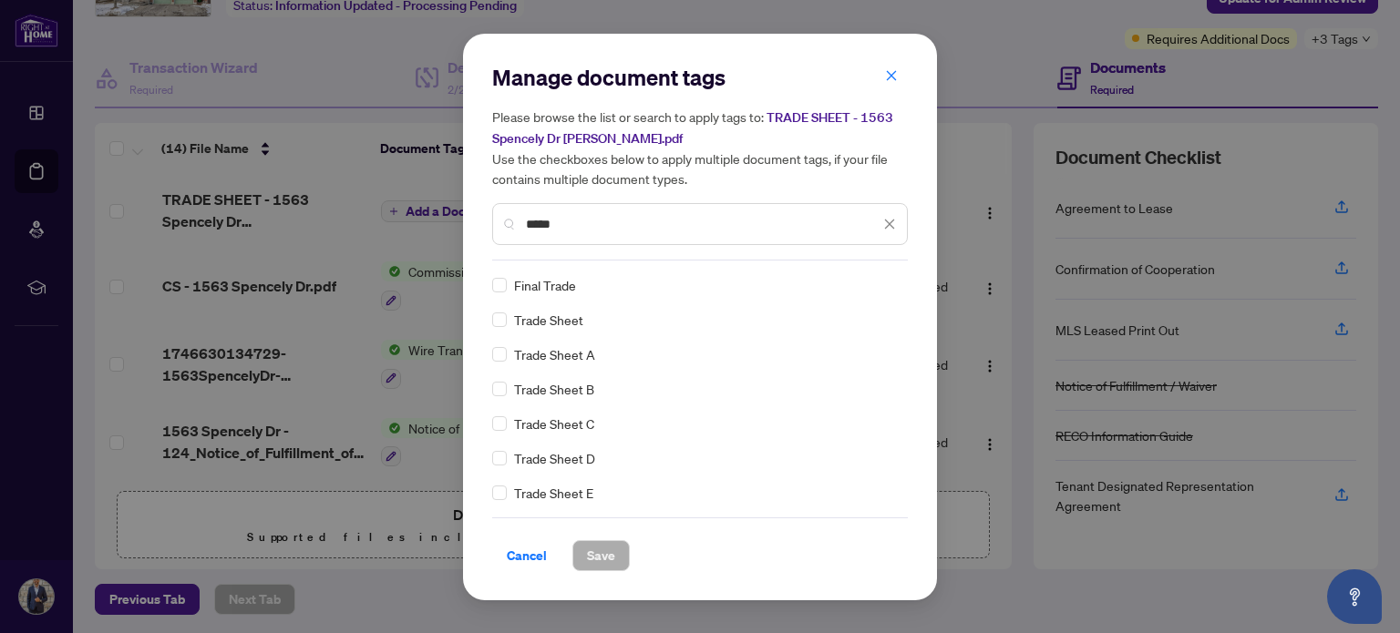
type input "*****"
click at [612, 556] on span "Save" at bounding box center [601, 555] width 28 height 29
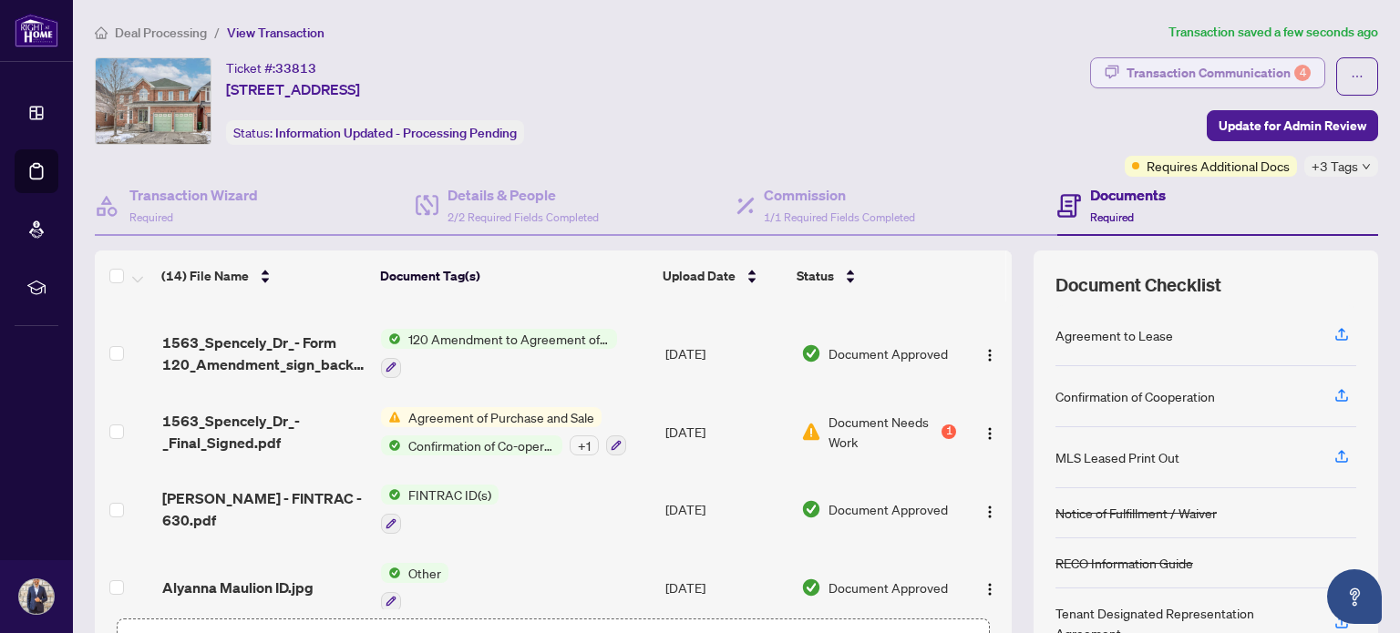
click at [1258, 70] on div "Transaction Communication 4" at bounding box center [1219, 72] width 184 height 29
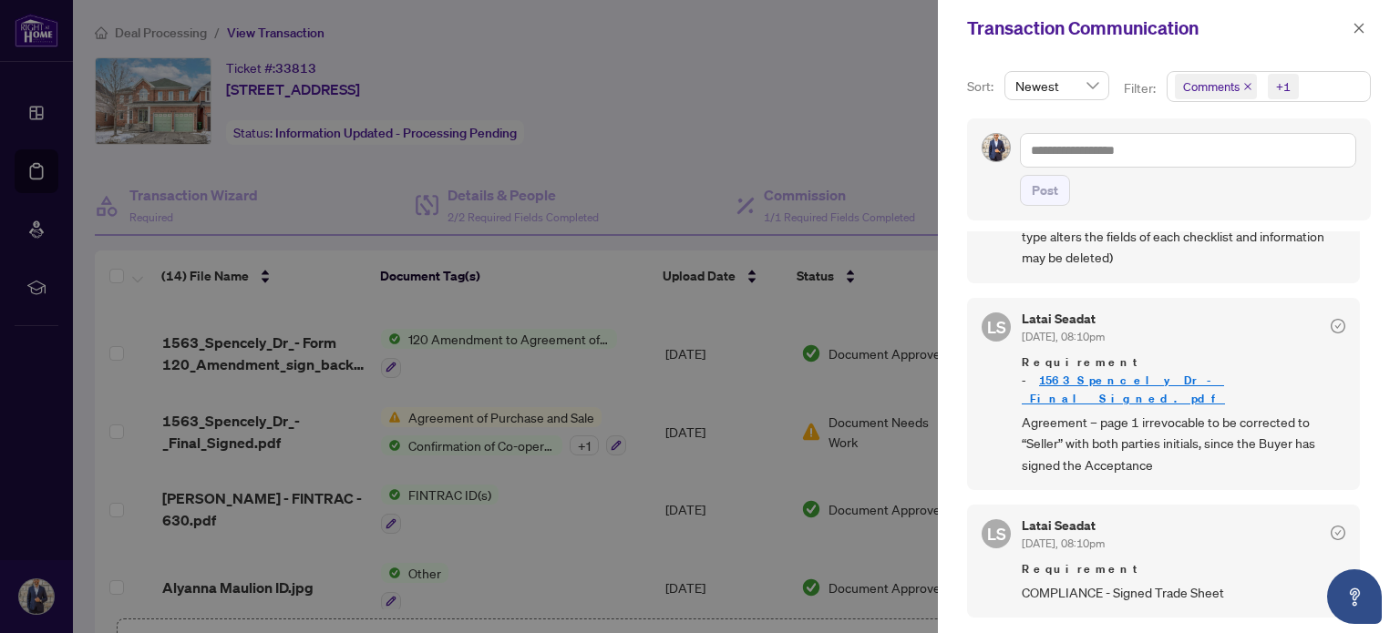
scroll to position [729, 0]
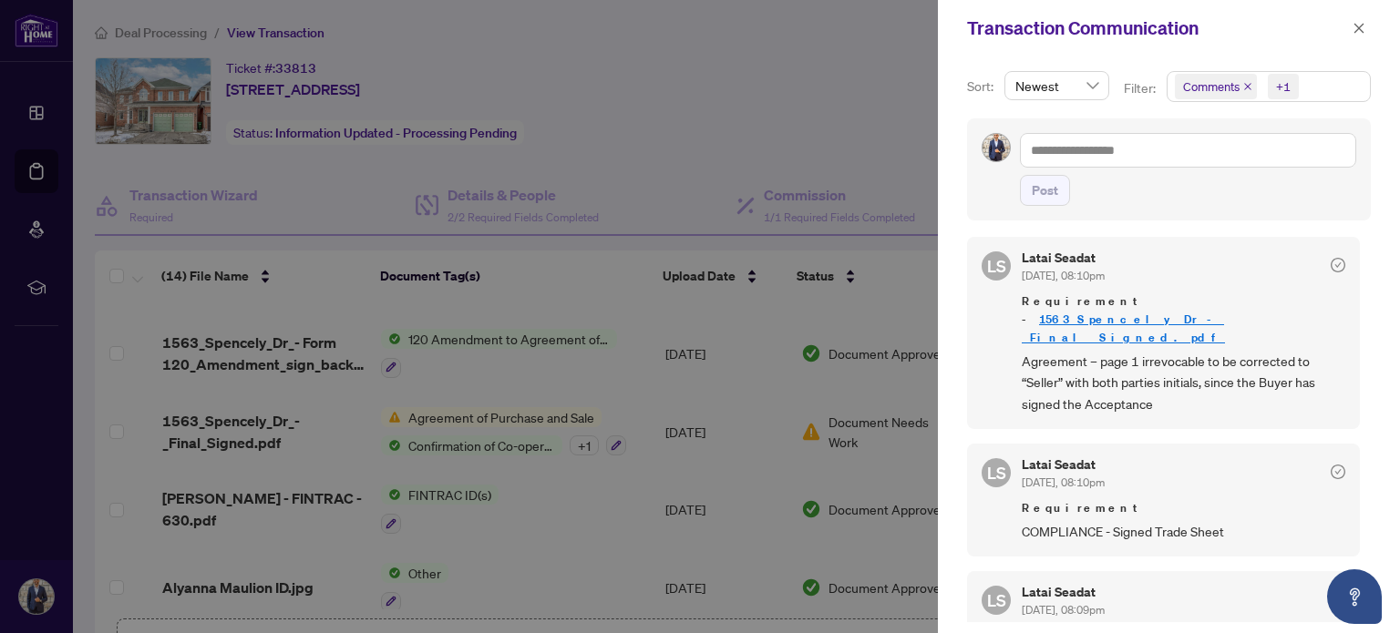
click at [480, 408] on div at bounding box center [700, 316] width 1400 height 633
click at [1362, 29] on icon "close" at bounding box center [1359, 28] width 13 height 13
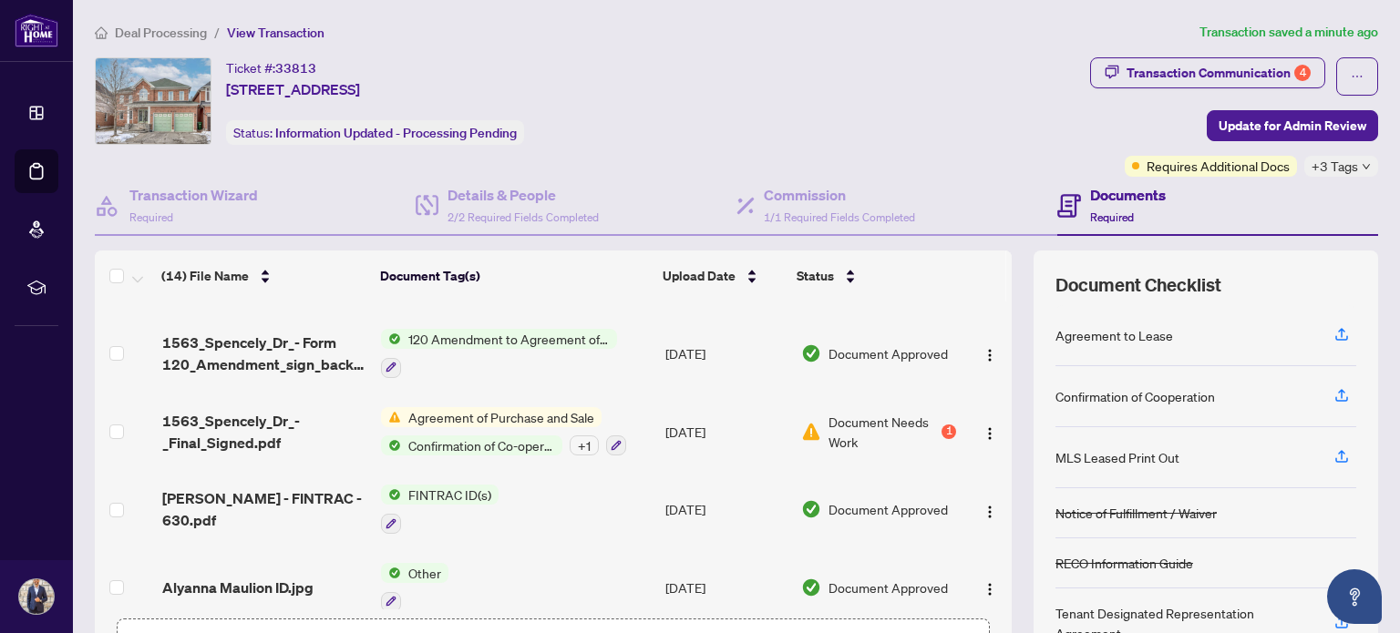
click at [441, 407] on span "Agreement of Purchase and Sale" at bounding box center [501, 417] width 201 height 20
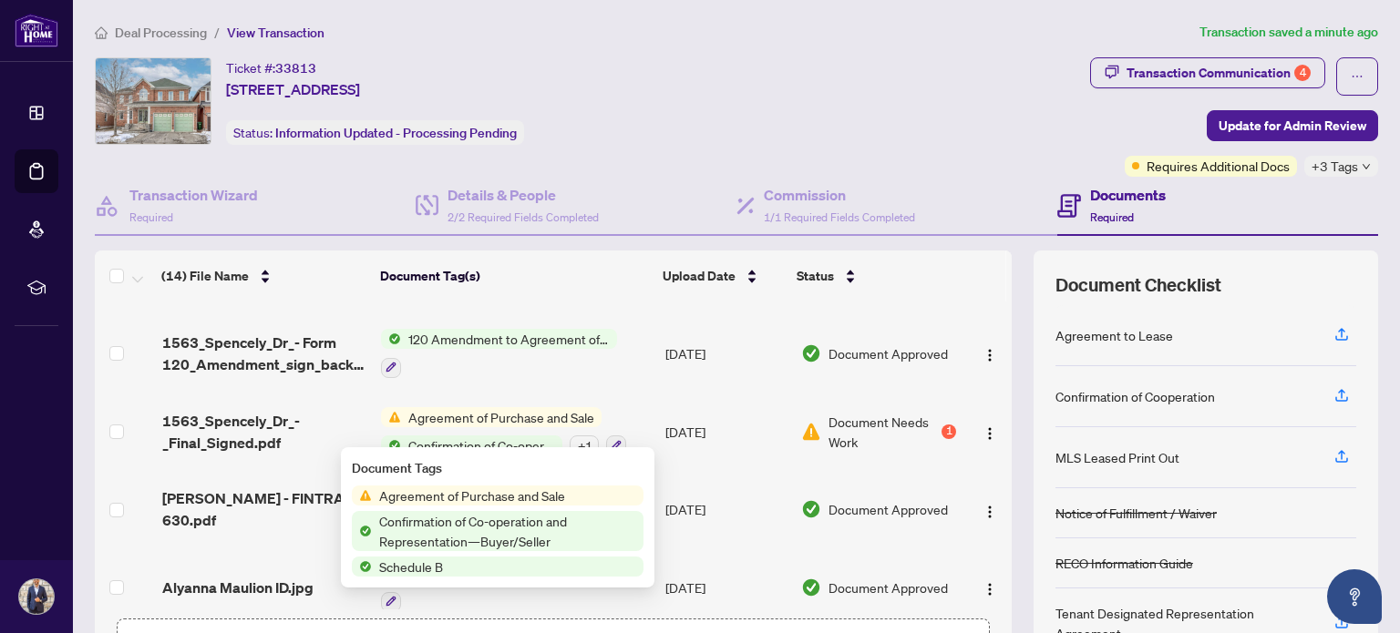
click at [496, 499] on span "Agreement of Purchase and Sale" at bounding box center [472, 496] width 201 height 20
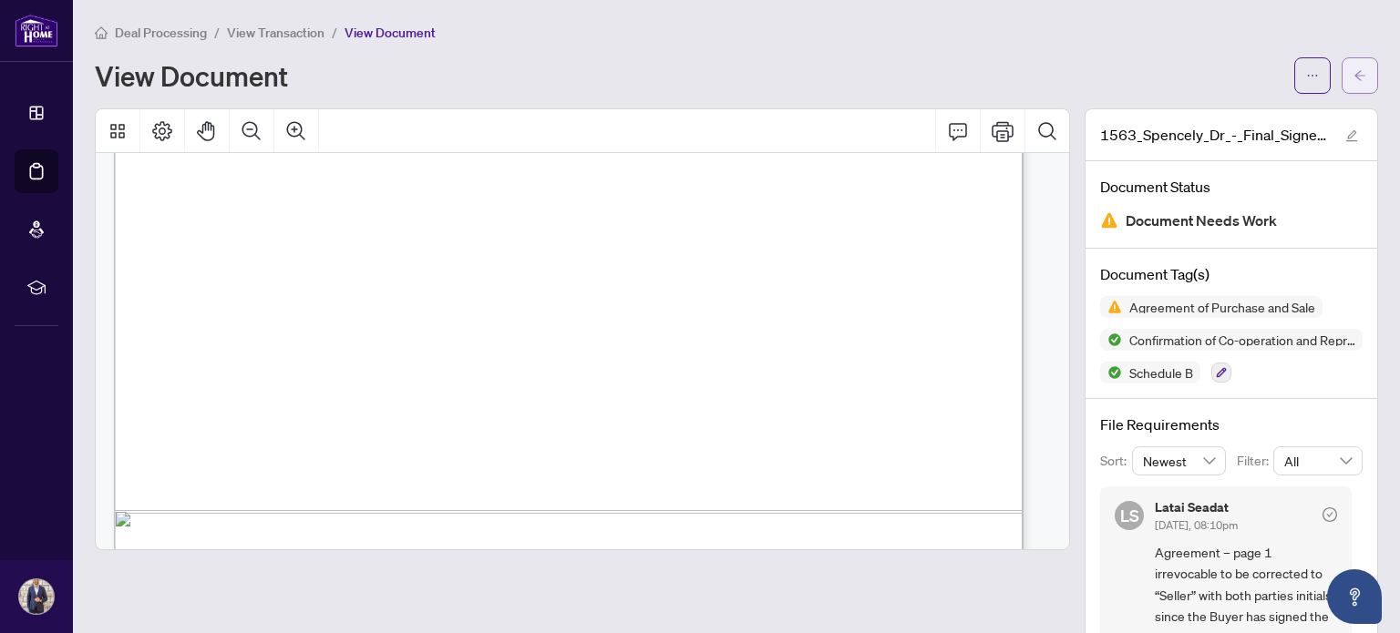
click at [1353, 73] on button "button" at bounding box center [1360, 75] width 36 height 36
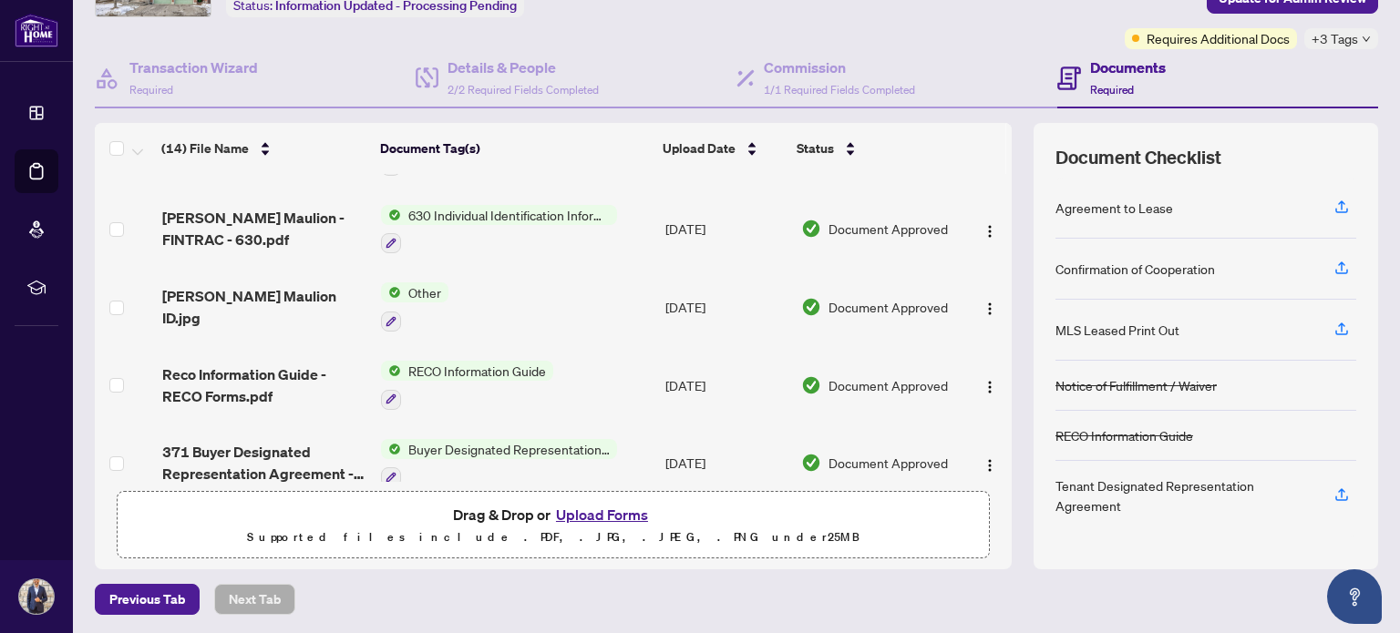
scroll to position [773, 0]
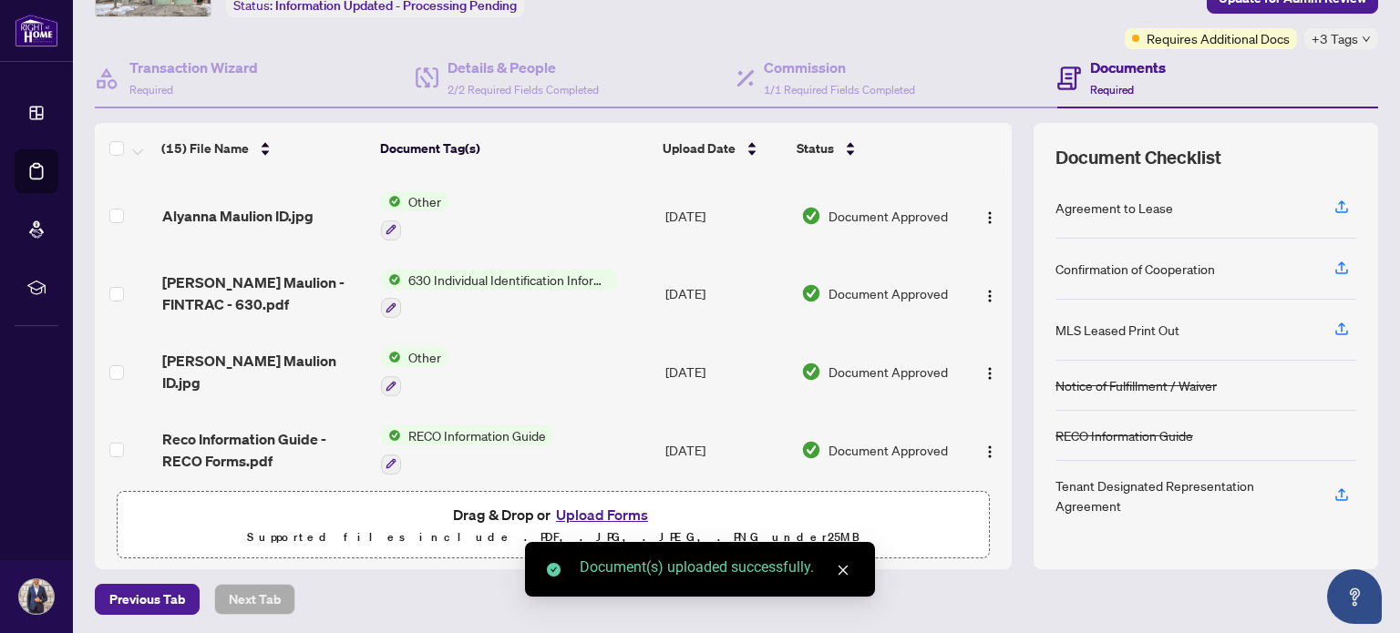
click at [849, 571] on link "Close" at bounding box center [843, 571] width 20 height 20
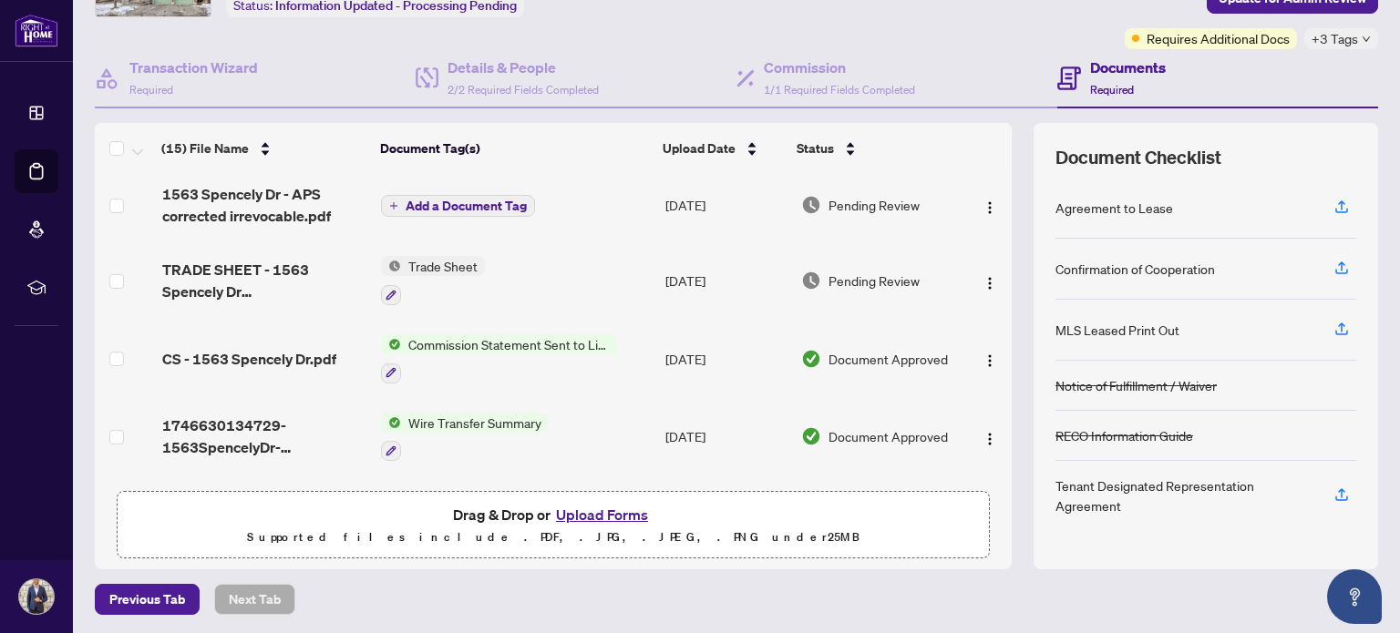
scroll to position [0, 0]
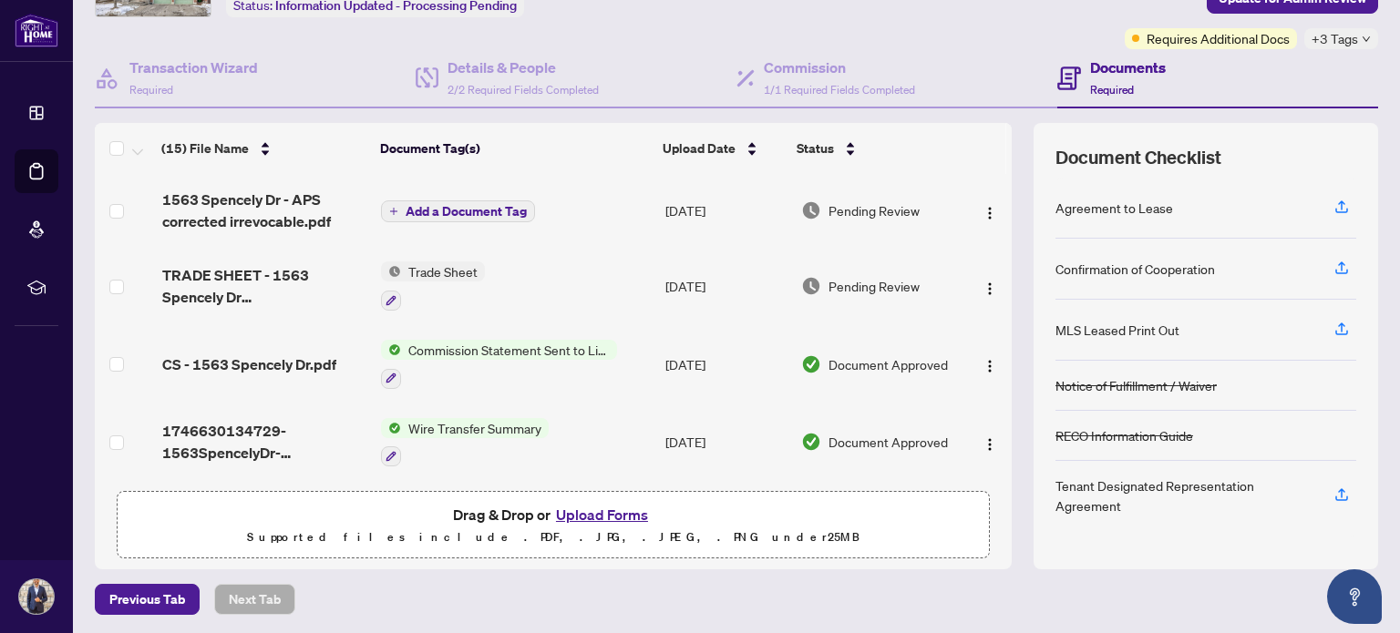
click at [452, 205] on span "Add a Document Tag" at bounding box center [466, 211] width 121 height 13
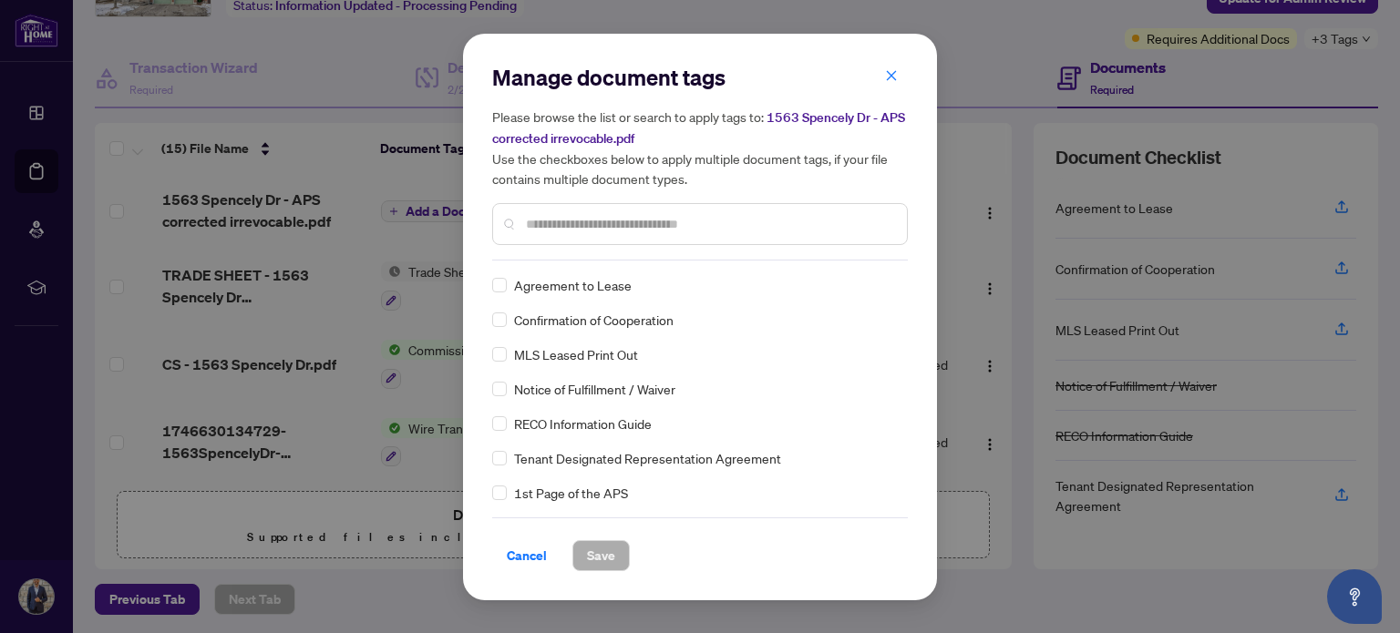
click at [618, 243] on div at bounding box center [700, 224] width 416 height 42
click at [722, 226] on input "text" at bounding box center [709, 224] width 366 height 20
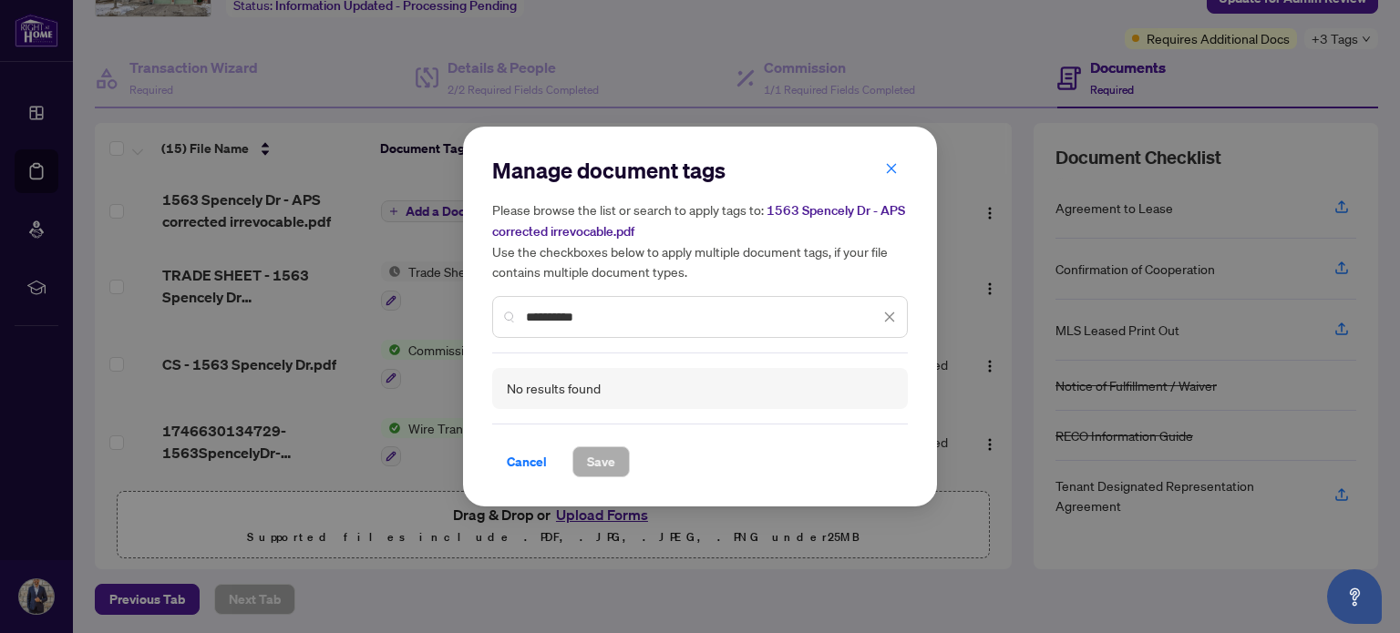
drag, startPoint x: 616, startPoint y: 320, endPoint x: 602, endPoint y: 320, distance: 14.6
click at [602, 320] on input "**********" at bounding box center [703, 317] width 354 height 20
click at [563, 315] on input "**********" at bounding box center [703, 317] width 354 height 20
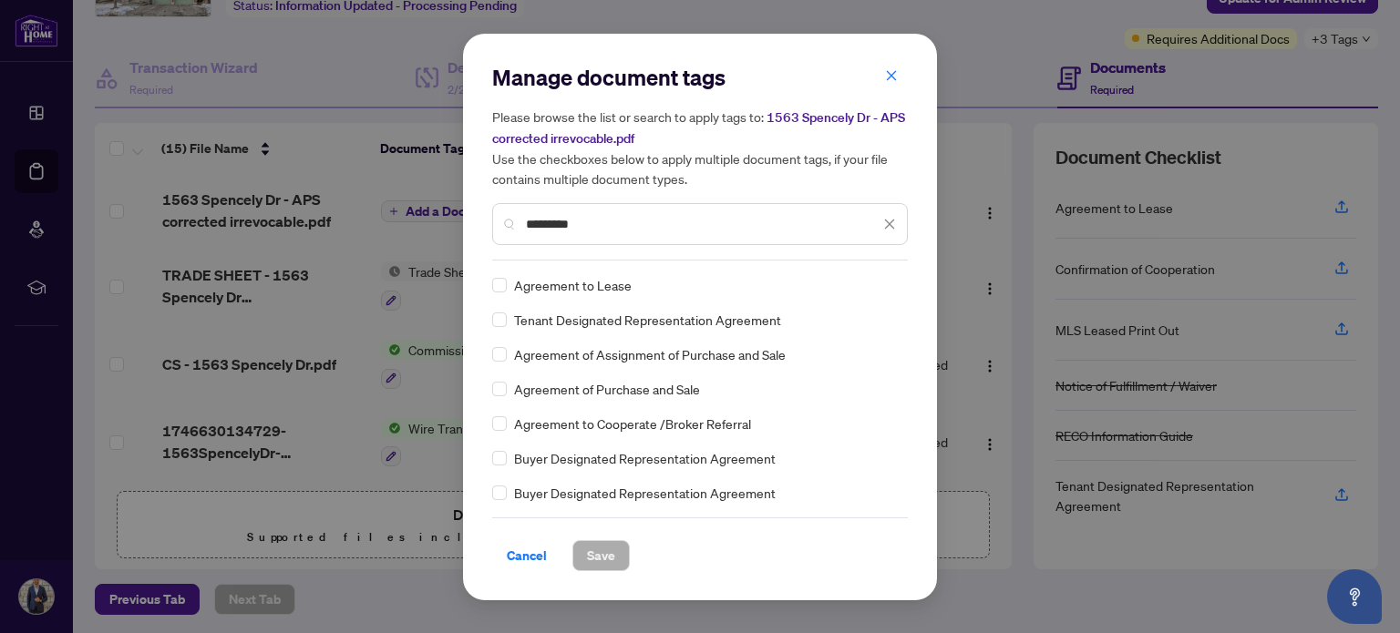
type input "*********"
click at [645, 393] on span "Agreement of Purchase and Sale" at bounding box center [607, 389] width 186 height 20
click at [616, 554] on button "Save" at bounding box center [600, 555] width 57 height 31
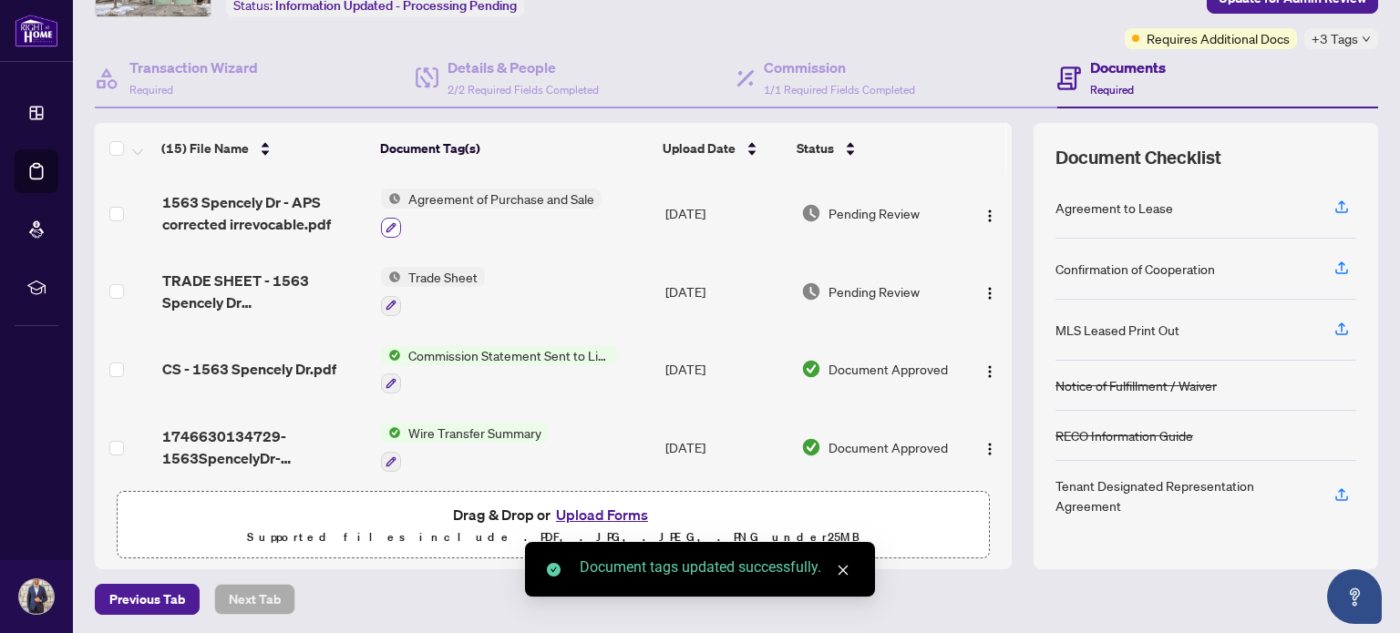
click at [386, 222] on icon "button" at bounding box center [391, 227] width 11 height 11
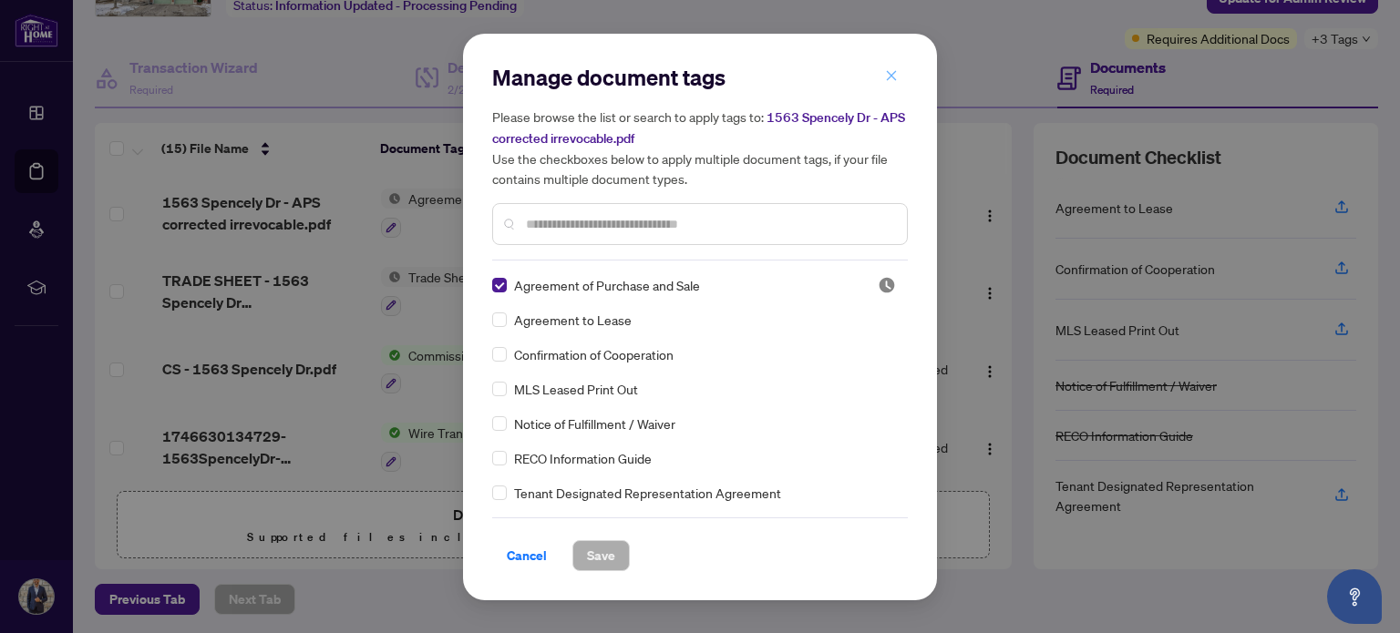
click at [890, 72] on icon "close" at bounding box center [891, 75] width 13 height 13
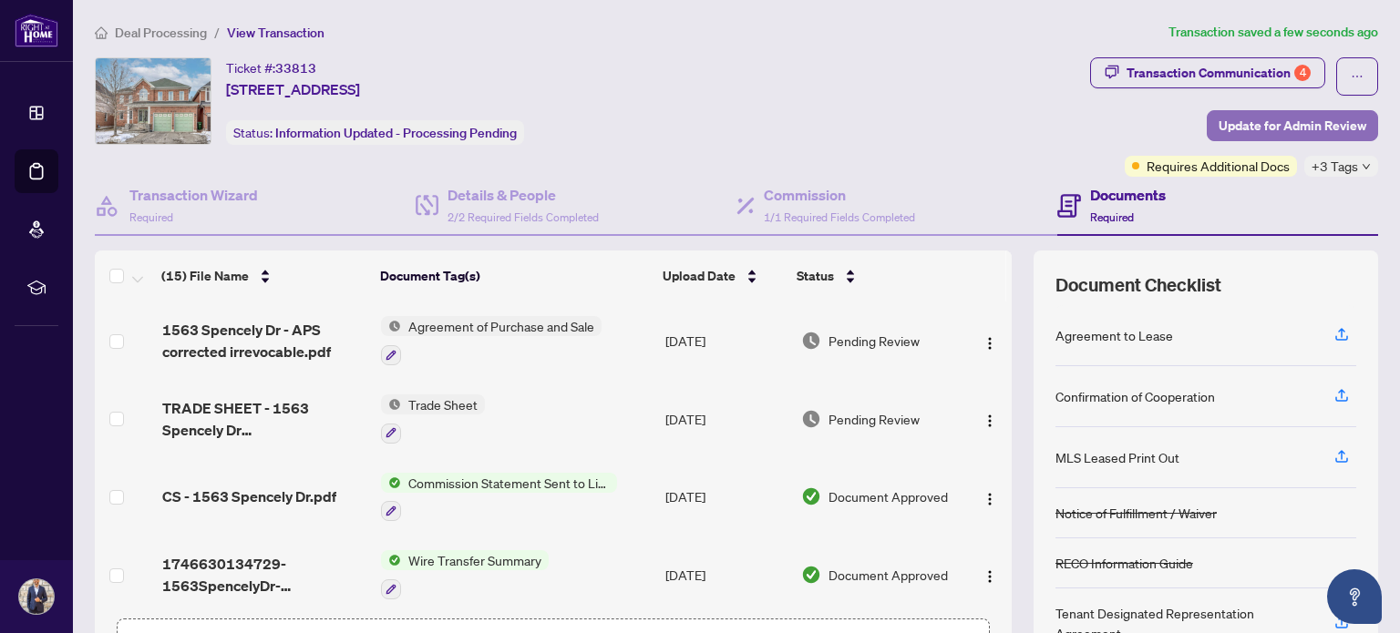
click at [1304, 124] on span "Update for Admin Review" at bounding box center [1293, 125] width 148 height 29
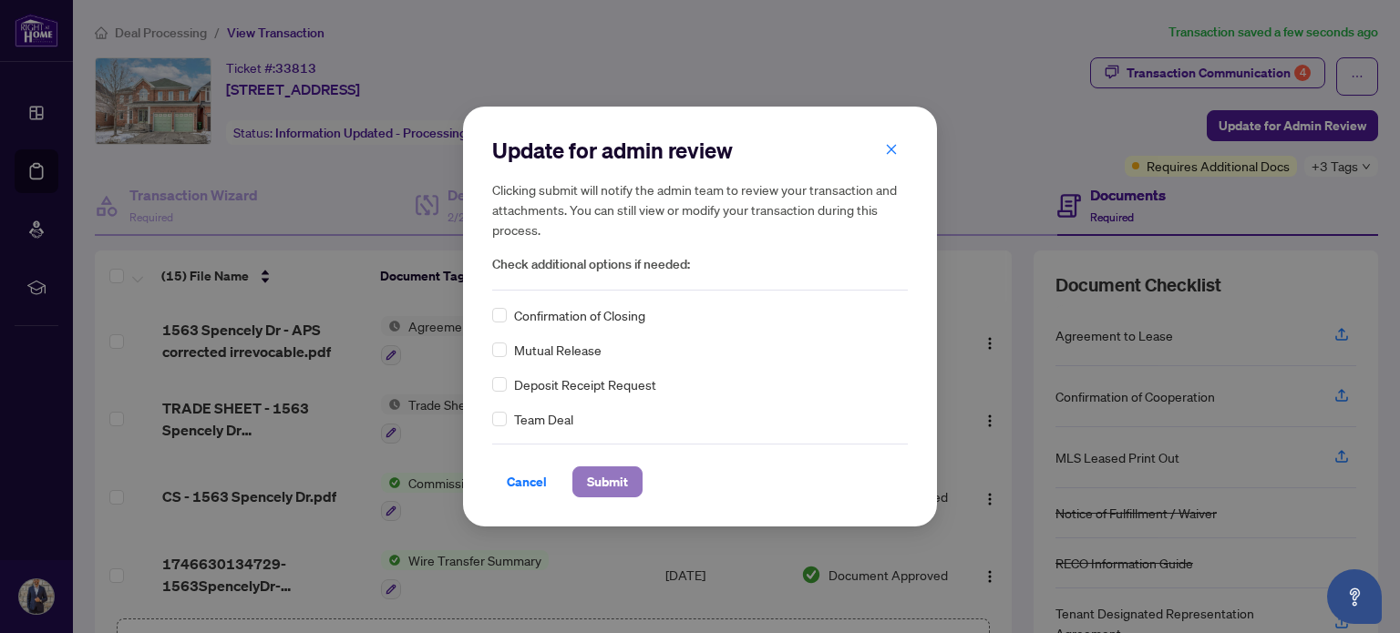
click at [599, 486] on span "Submit" at bounding box center [607, 482] width 41 height 29
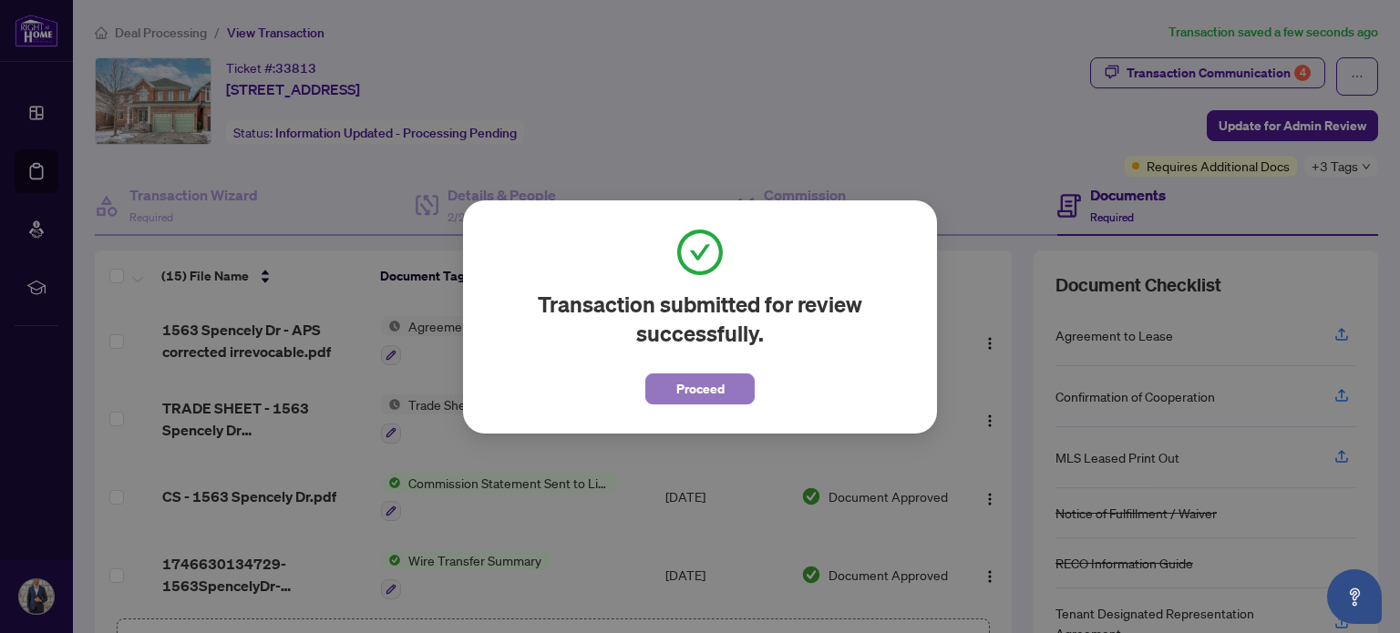
click at [707, 387] on span "Proceed" at bounding box center [700, 389] width 48 height 29
